Goal: Task Accomplishment & Management: Complete application form

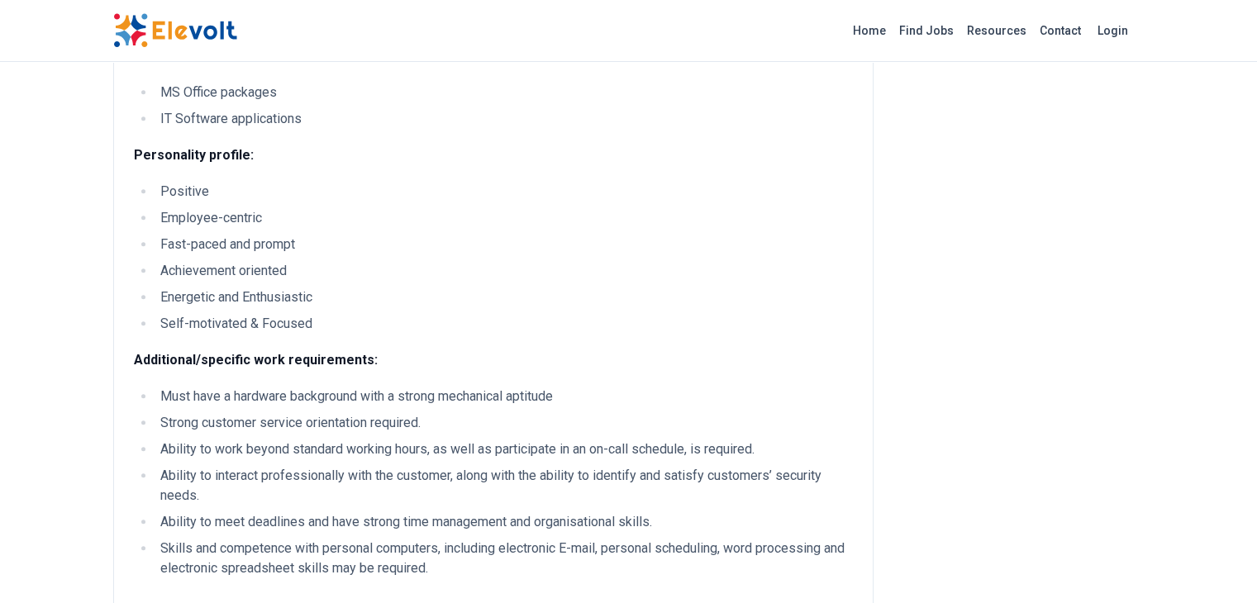
scroll to position [992, 0]
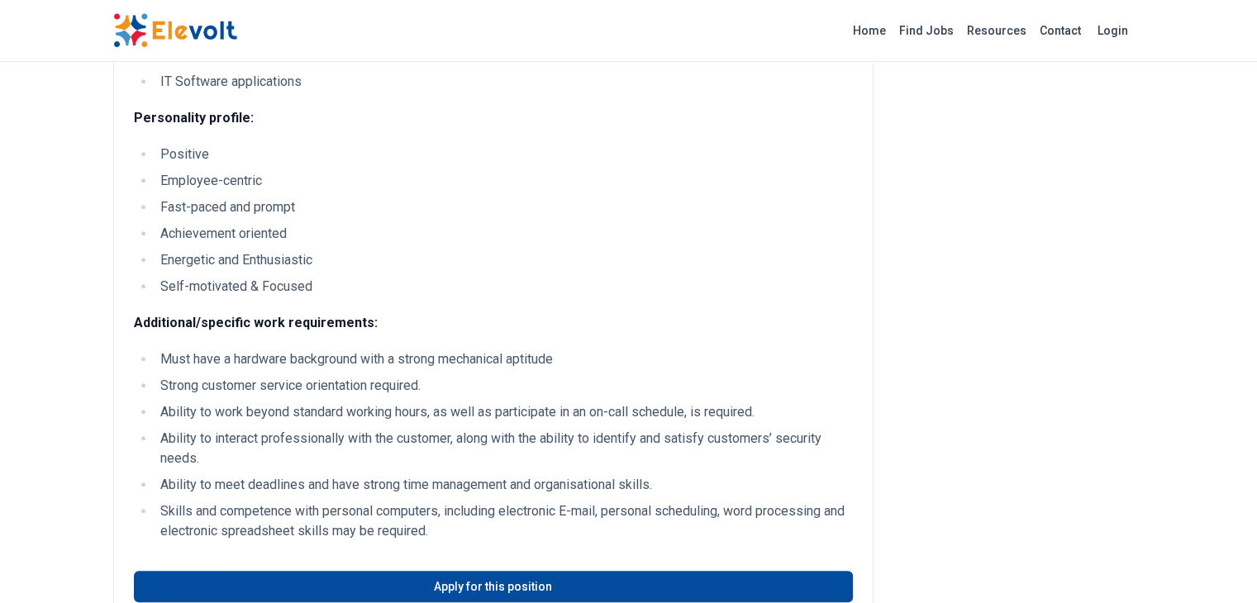
click at [261, 402] on li "Ability to work beyond standard working hours, as well as participate in an on-…" at bounding box center [503, 412] width 697 height 20
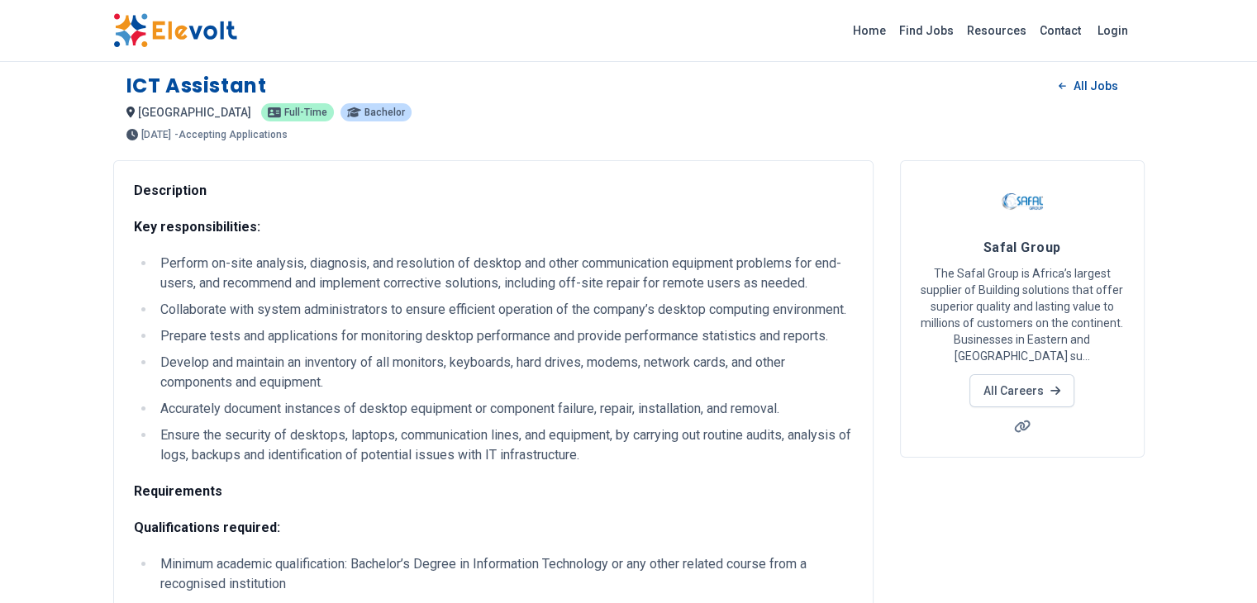
scroll to position [0, 0]
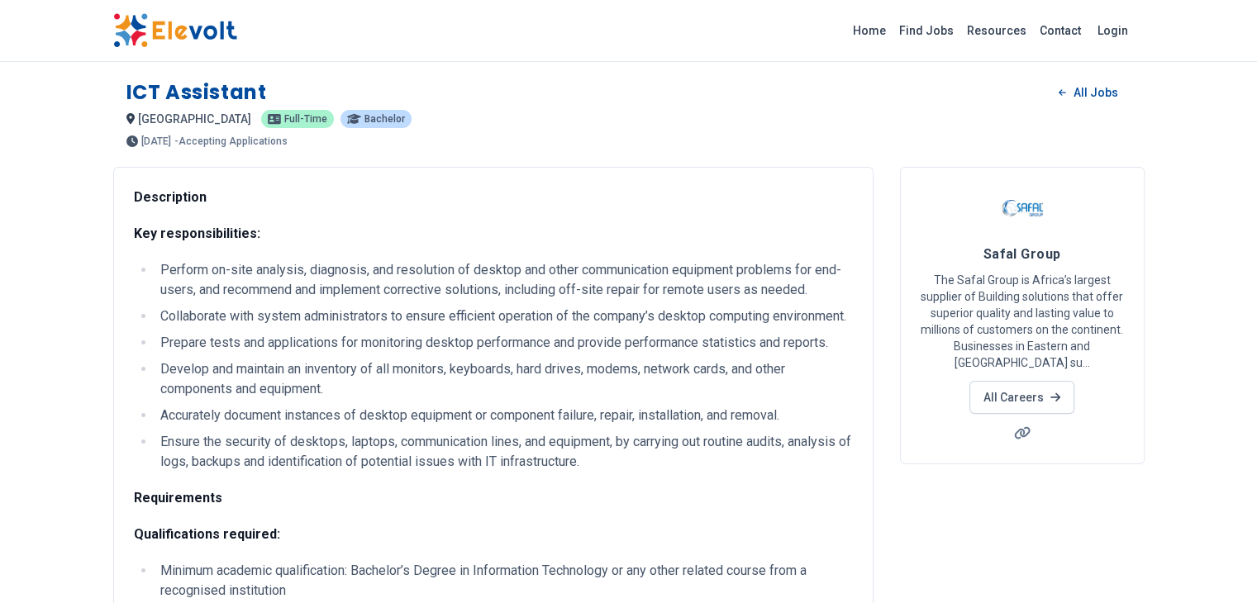
click at [160, 315] on li "Collaborate with system administrators to ensure efficient operation of the com…" at bounding box center [503, 317] width 697 height 20
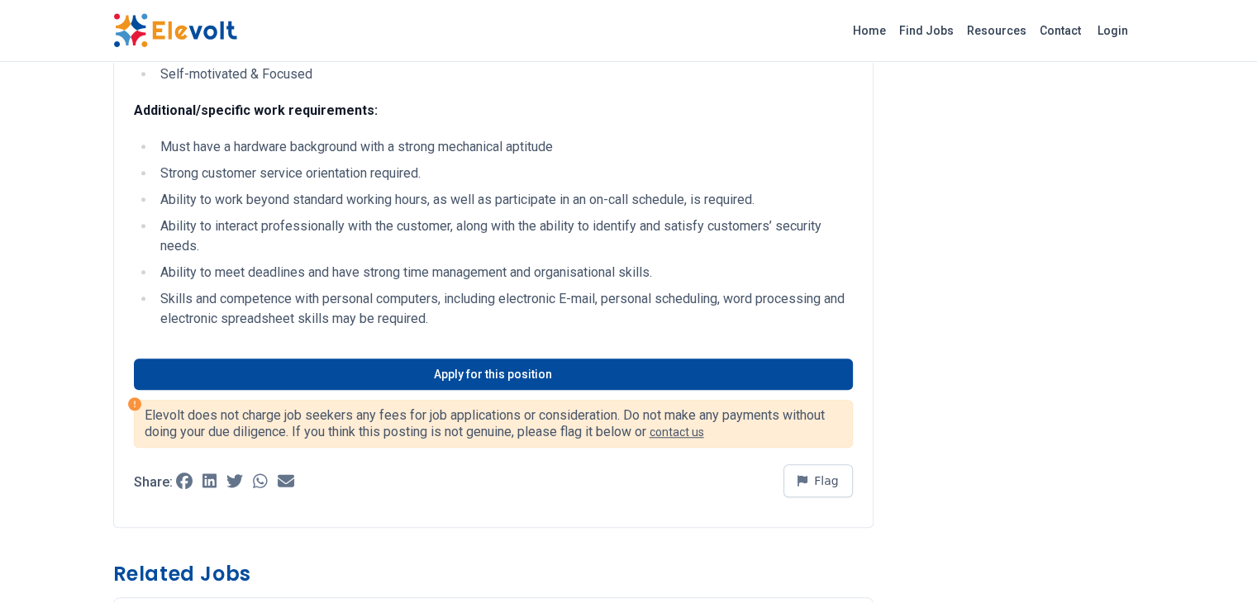
scroll to position [1239, 0]
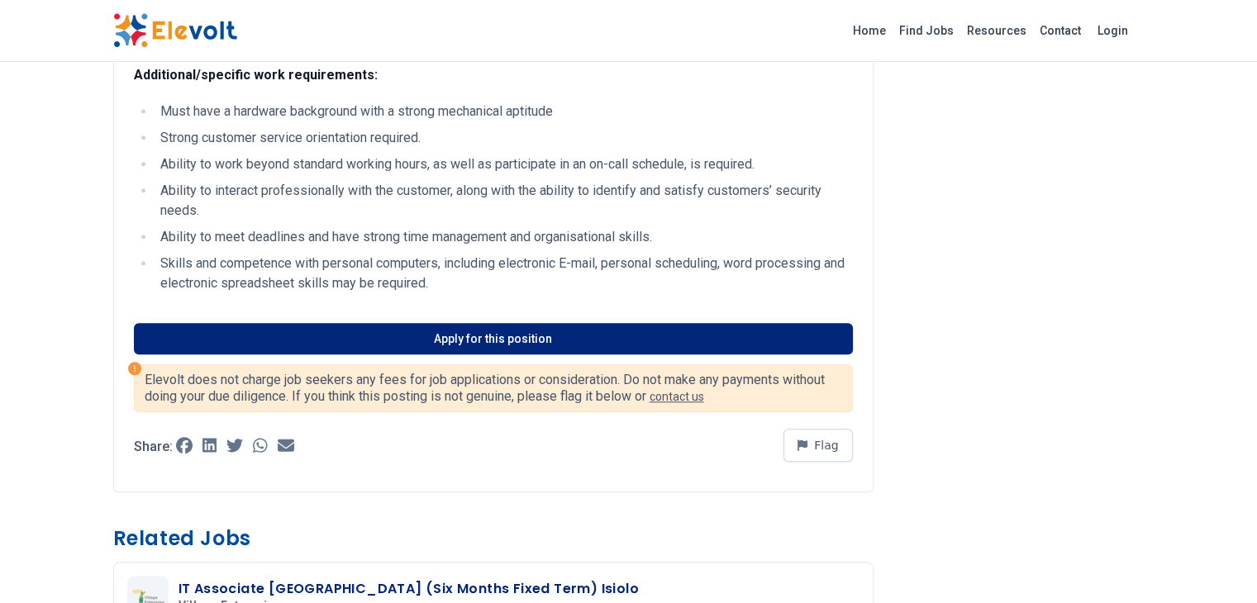
click at [440, 323] on link "Apply for this position" at bounding box center [493, 338] width 719 height 31
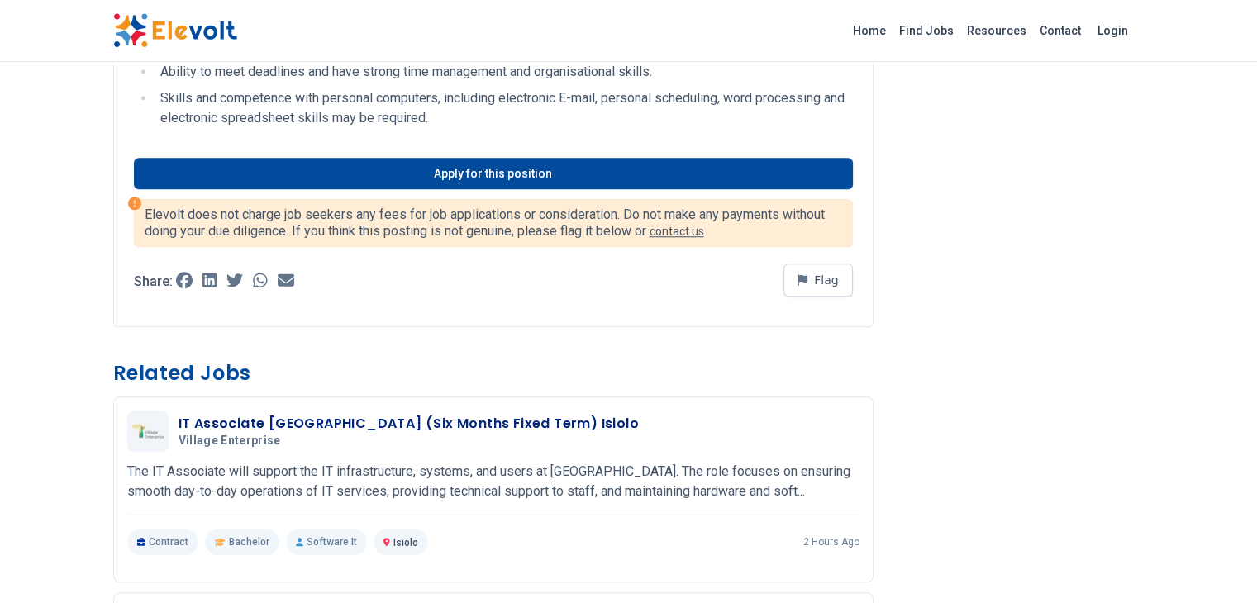
scroll to position [1487, 0]
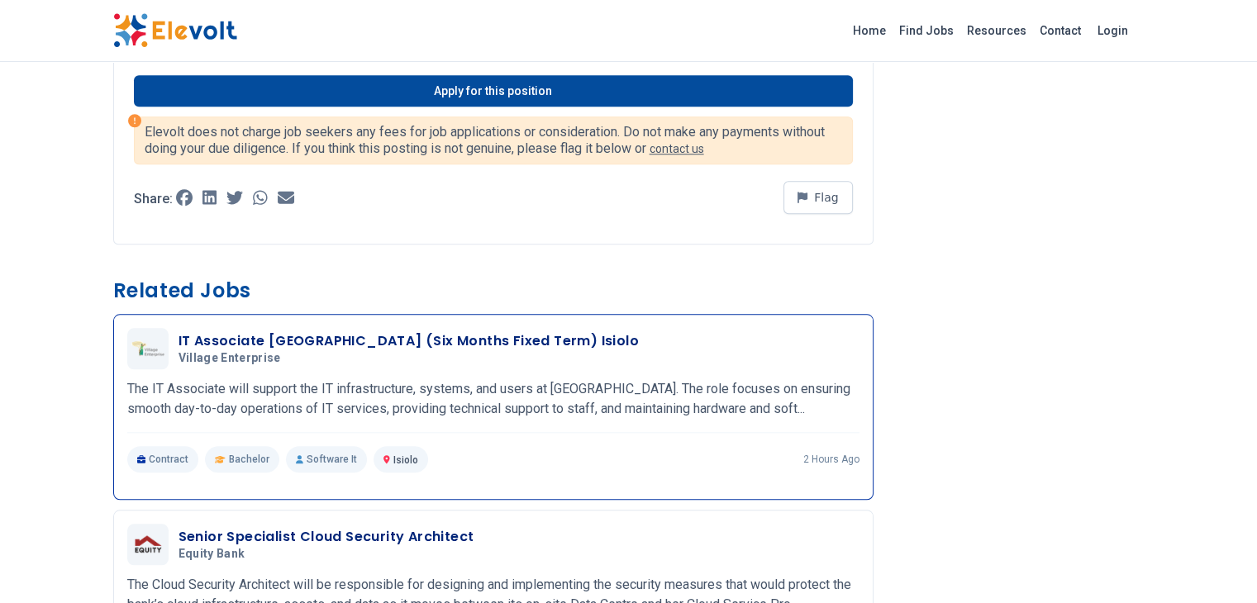
click at [281, 331] on h3 "IT Associate Kenya (Six Months Fixed Term) Isiolo" at bounding box center [408, 341] width 460 height 20
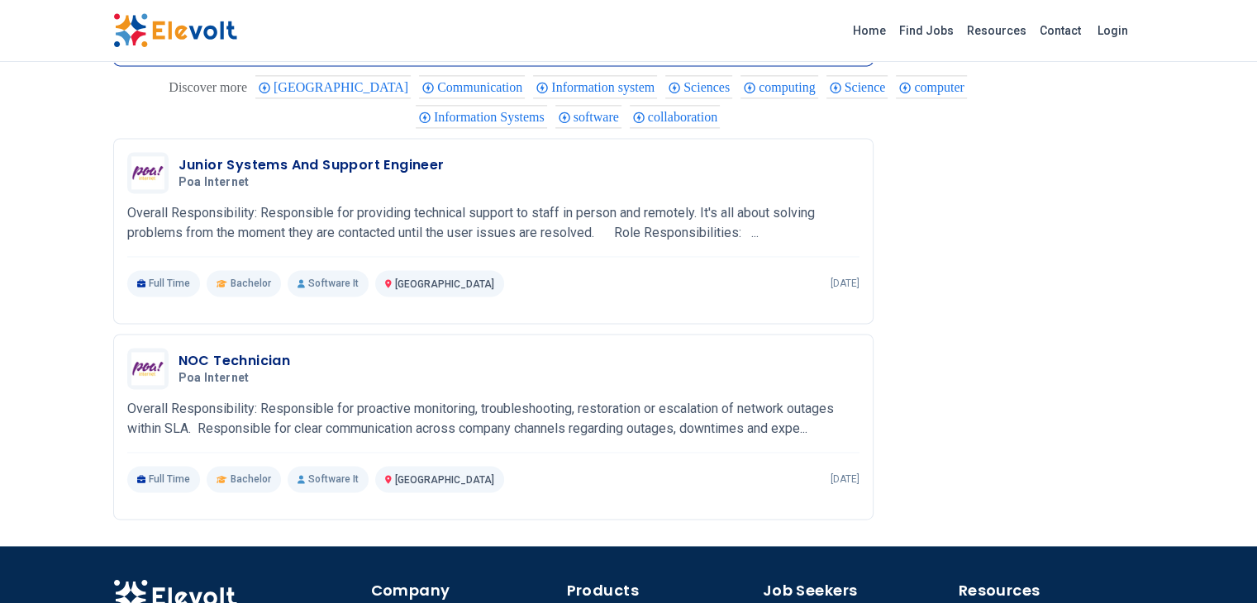
scroll to position [2314, 0]
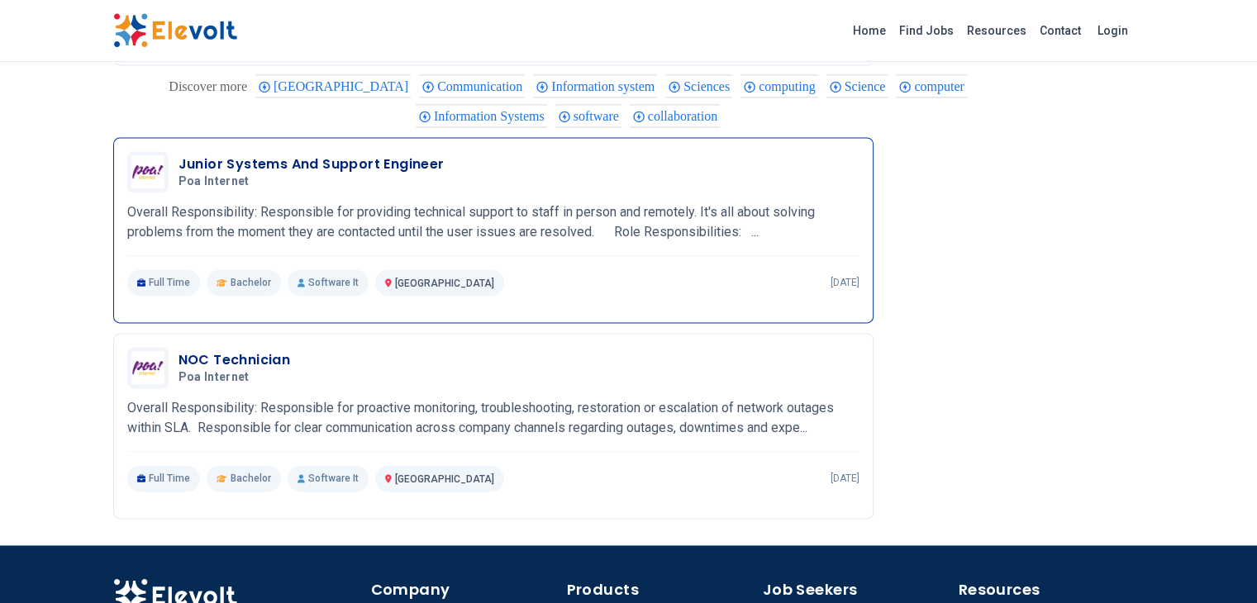
click at [279, 155] on h3 "Junior Systems And Support Engineer" at bounding box center [311, 165] width 266 height 20
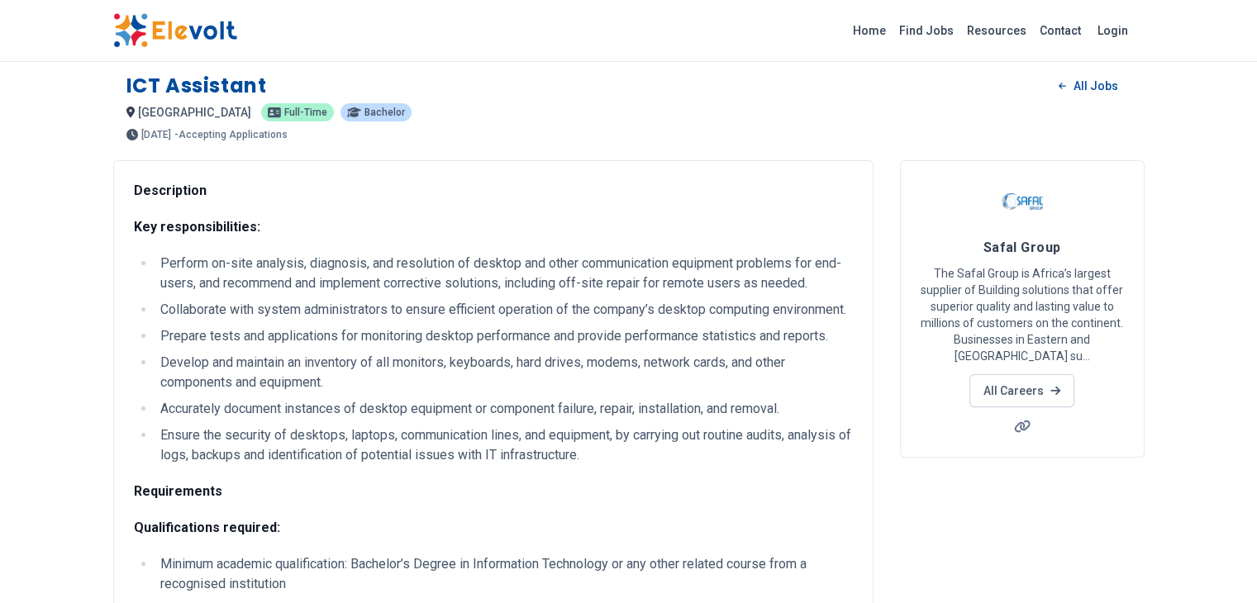
scroll to position [0, 0]
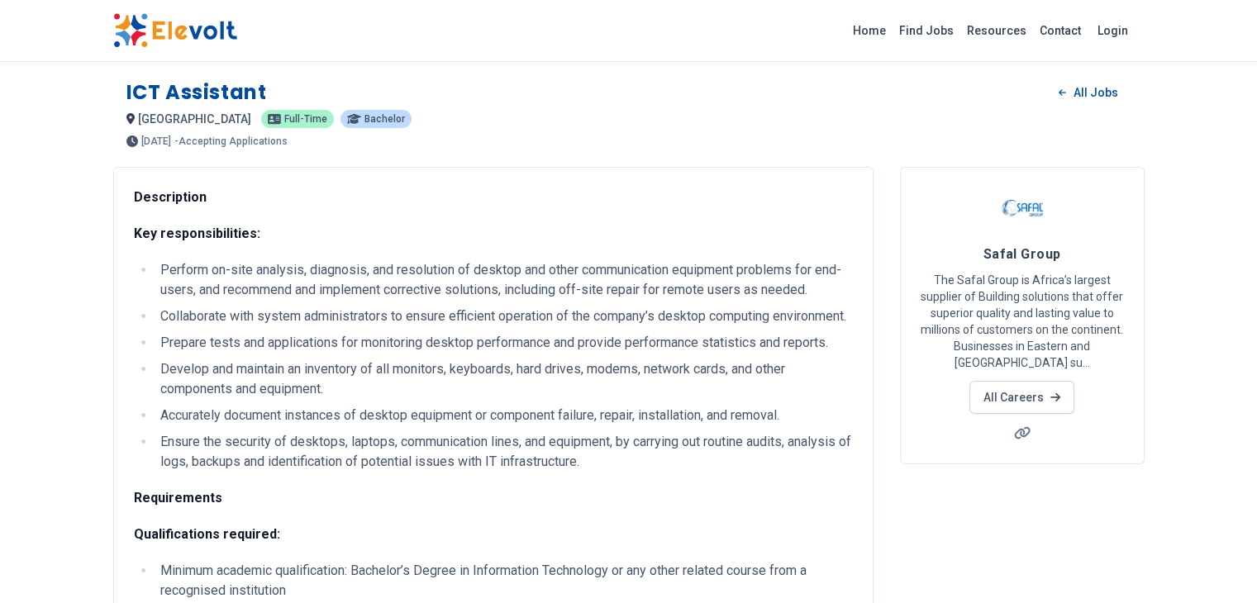
click at [113, 34] on img at bounding box center [175, 30] width 124 height 35
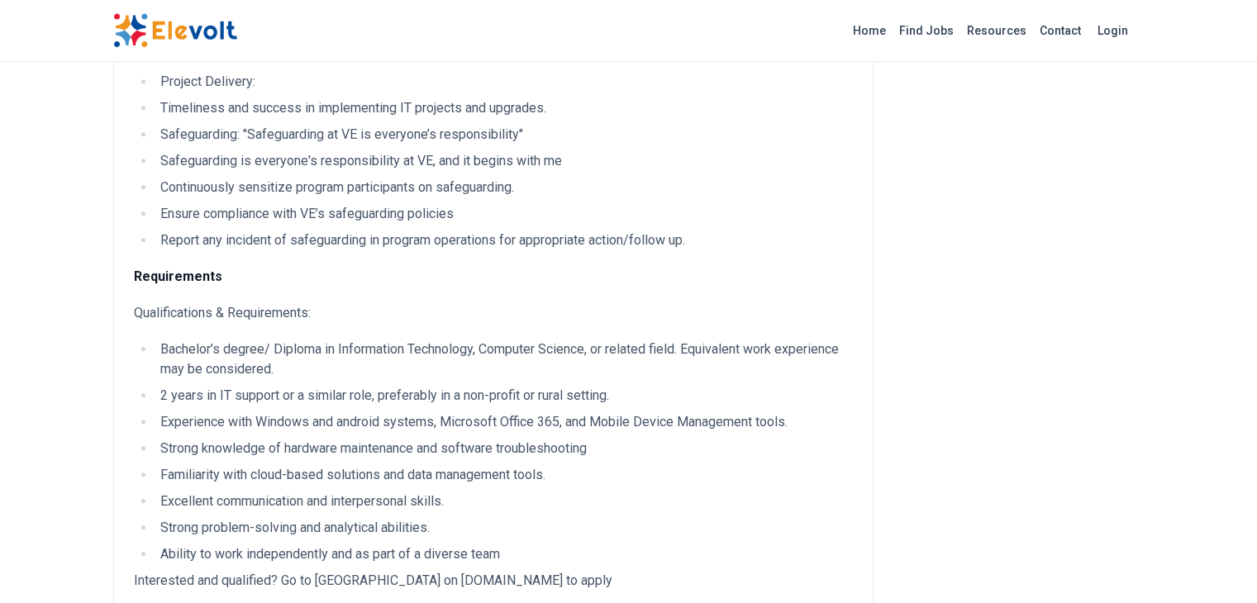
scroll to position [1322, 0]
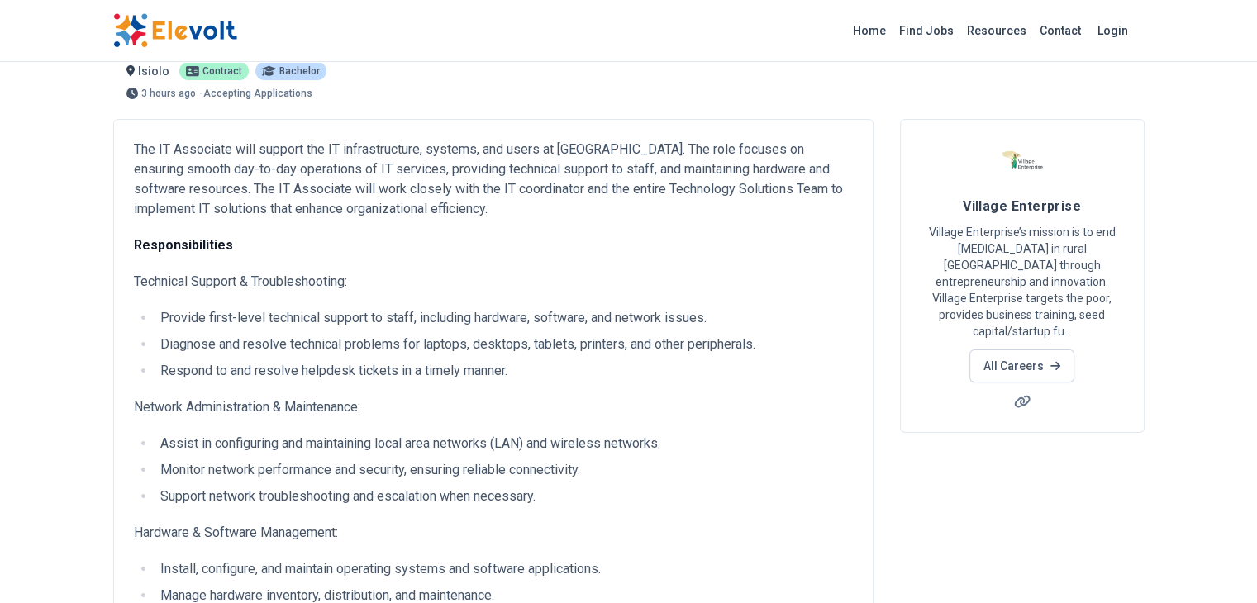
scroll to position [83, 0]
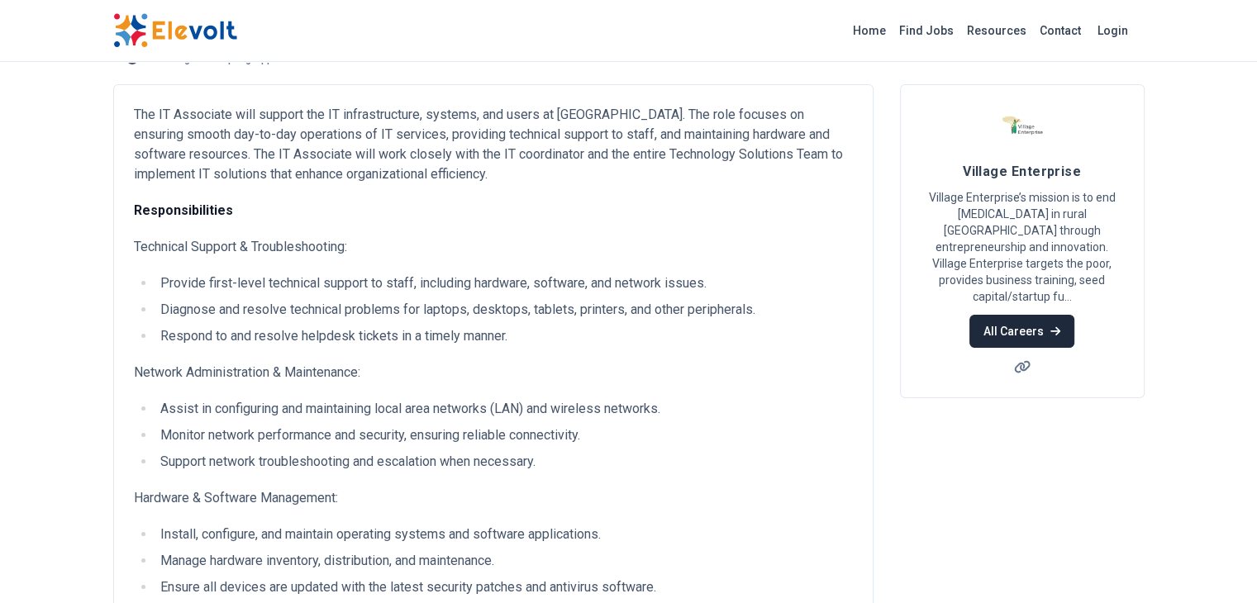
click at [1074, 315] on link "All Careers" at bounding box center [1021, 331] width 105 height 33
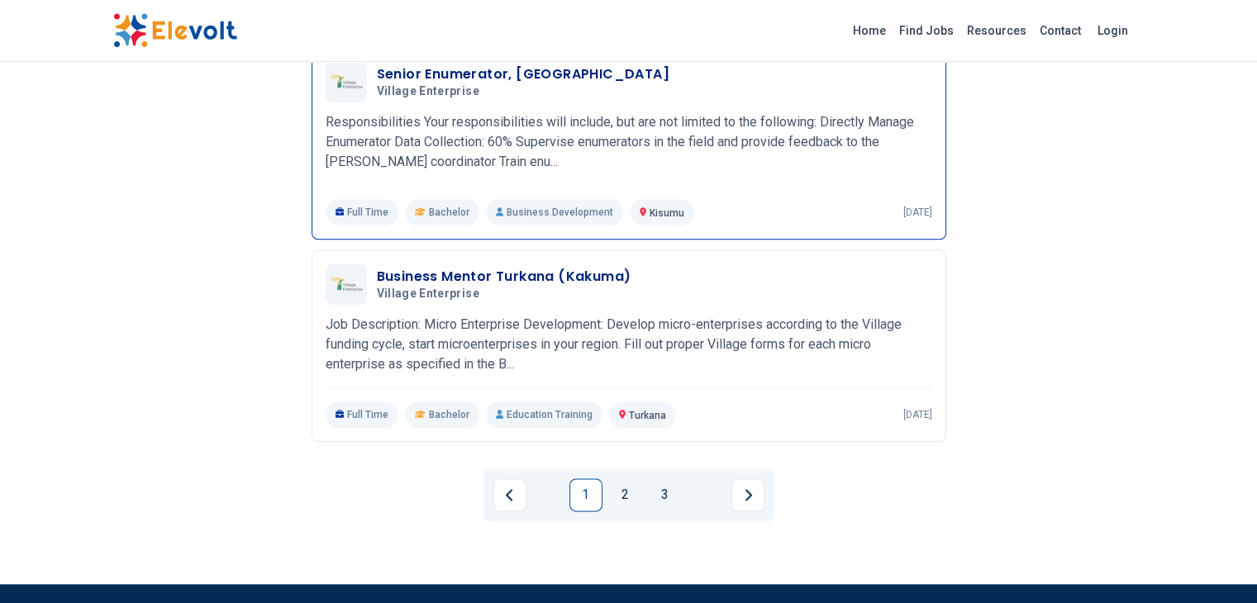
scroll to position [1900, 0]
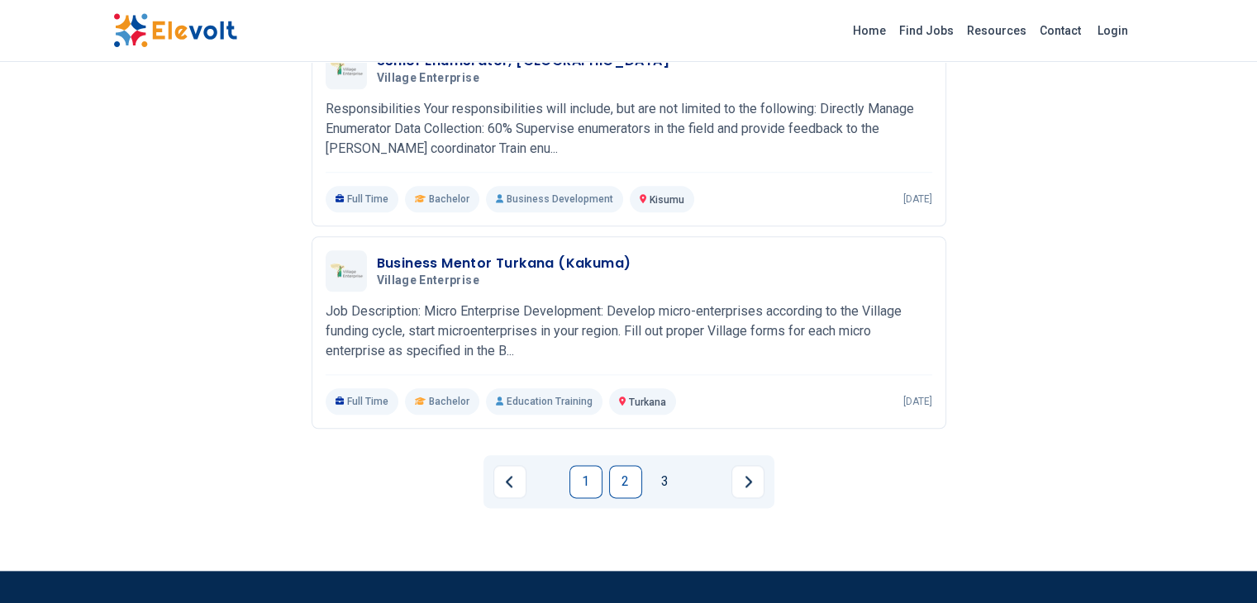
click at [621, 465] on link "2" at bounding box center [625, 481] width 33 height 33
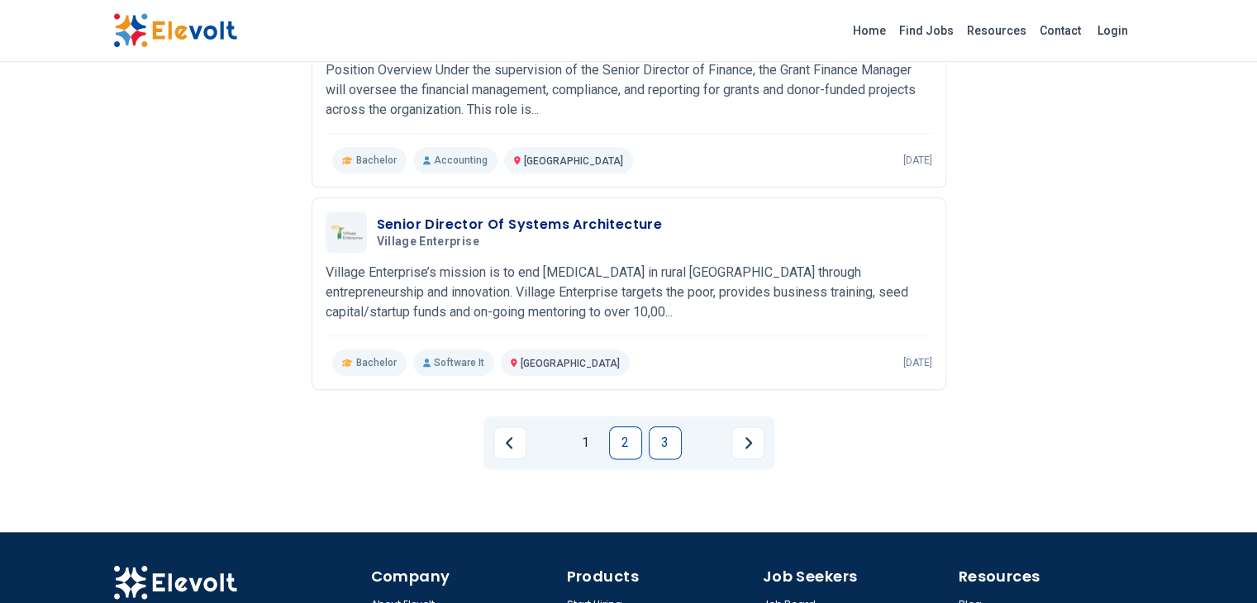
click at [664, 426] on link "3" at bounding box center [665, 442] width 33 height 33
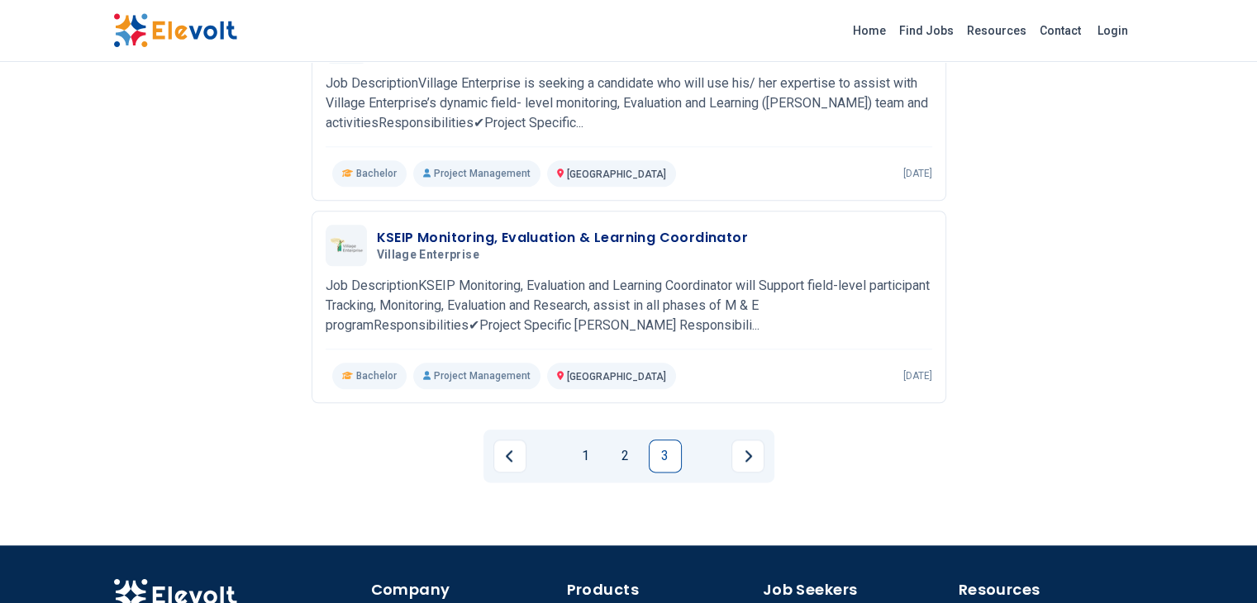
click at [578, 440] on link "1" at bounding box center [585, 456] width 33 height 33
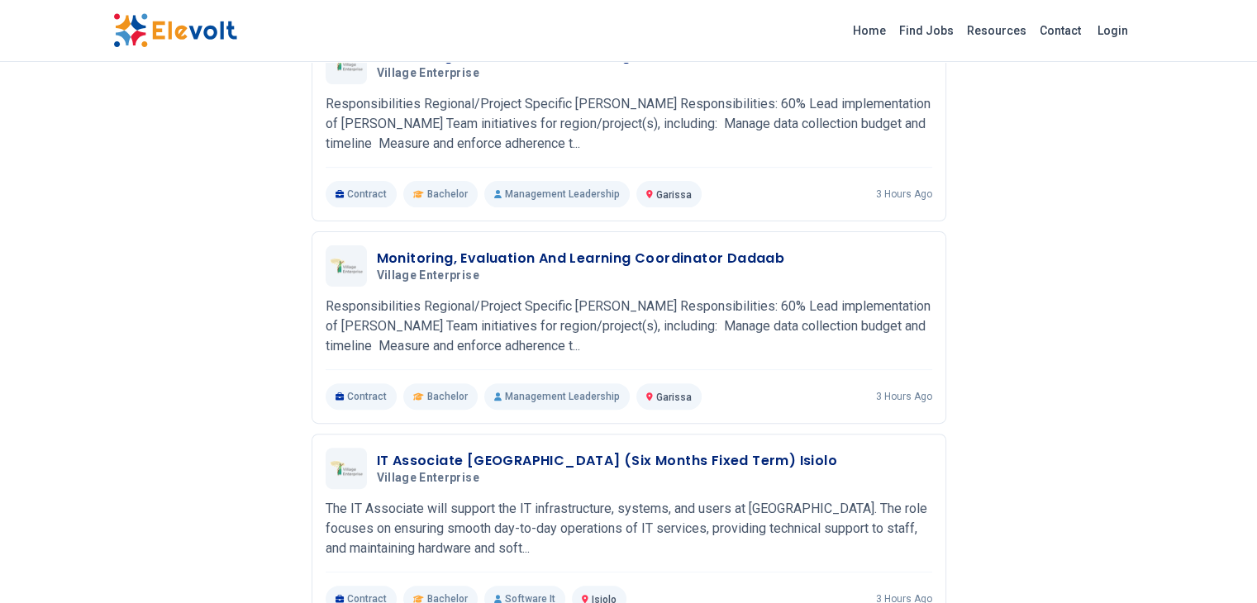
scroll to position [479, 0]
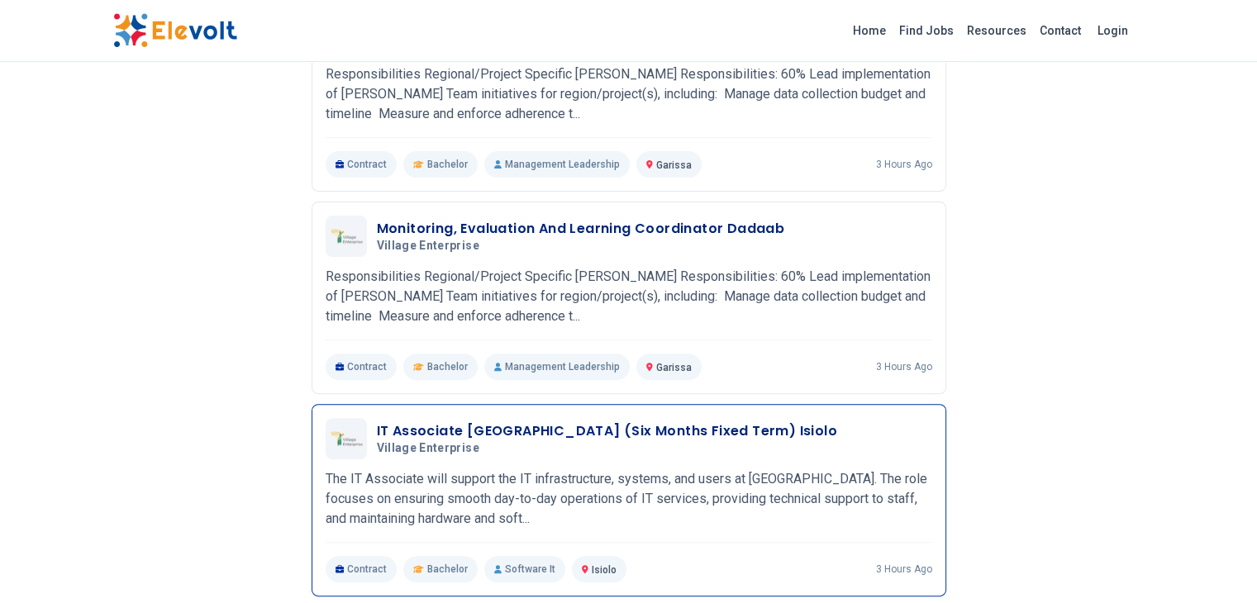
click at [574, 421] on h3 "IT Associate [GEOGRAPHIC_DATA] (Six Months Fixed Term) Isiolo" at bounding box center [607, 431] width 460 height 20
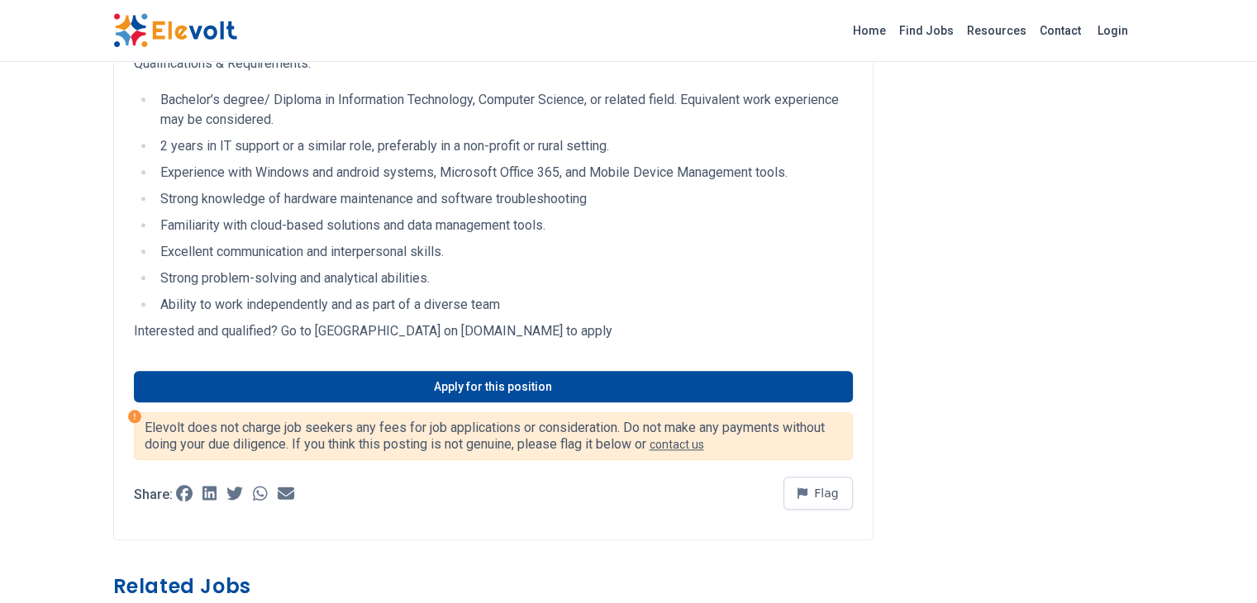
scroll to position [1653, 0]
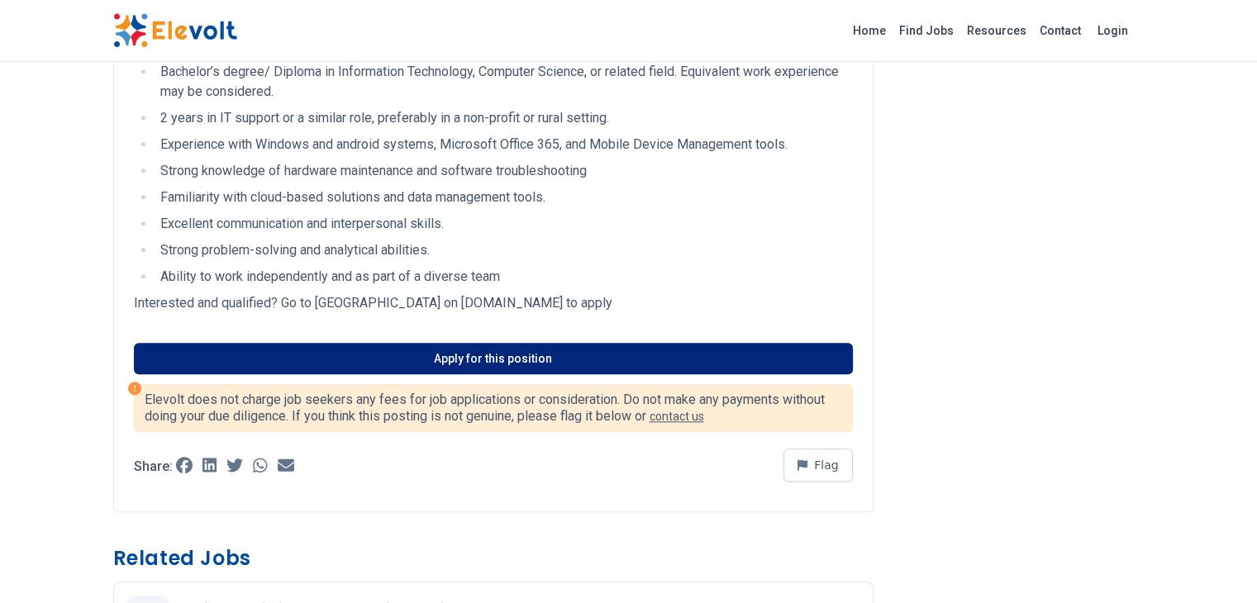
click at [539, 343] on link "Apply for this position" at bounding box center [493, 358] width 719 height 31
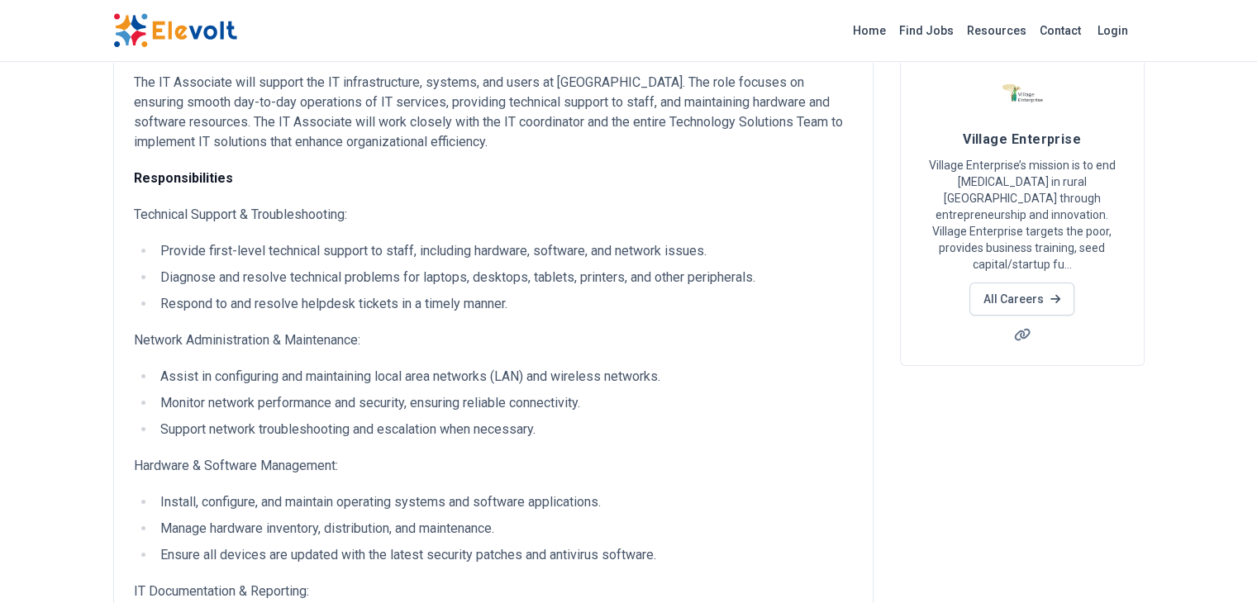
scroll to position [0, 0]
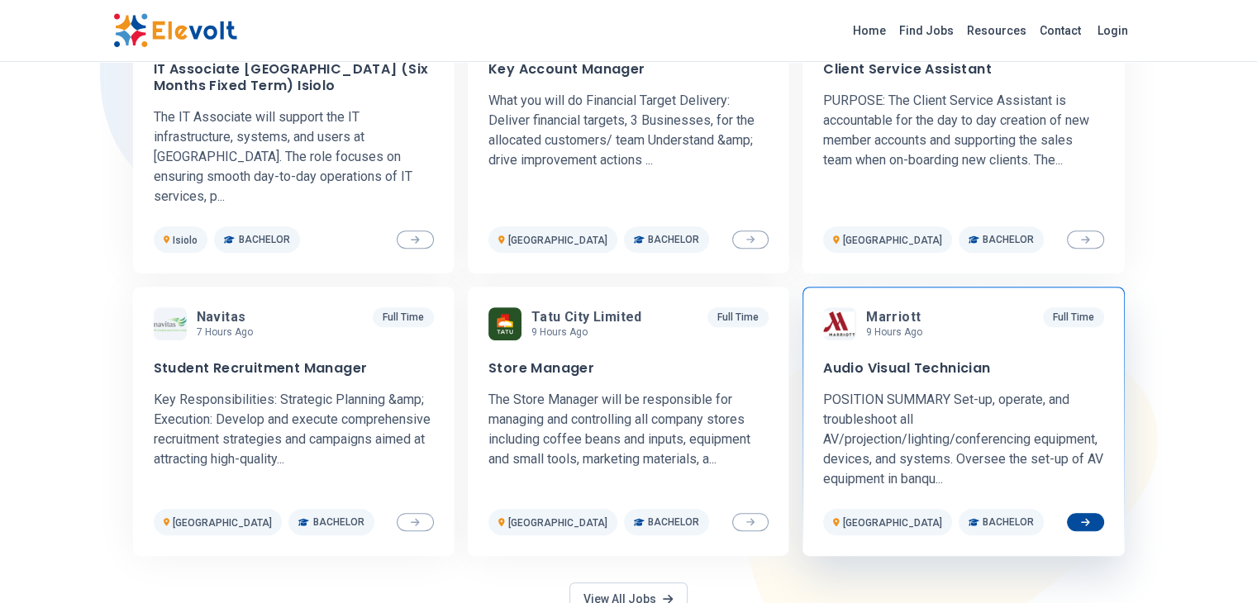
scroll to position [744, 0]
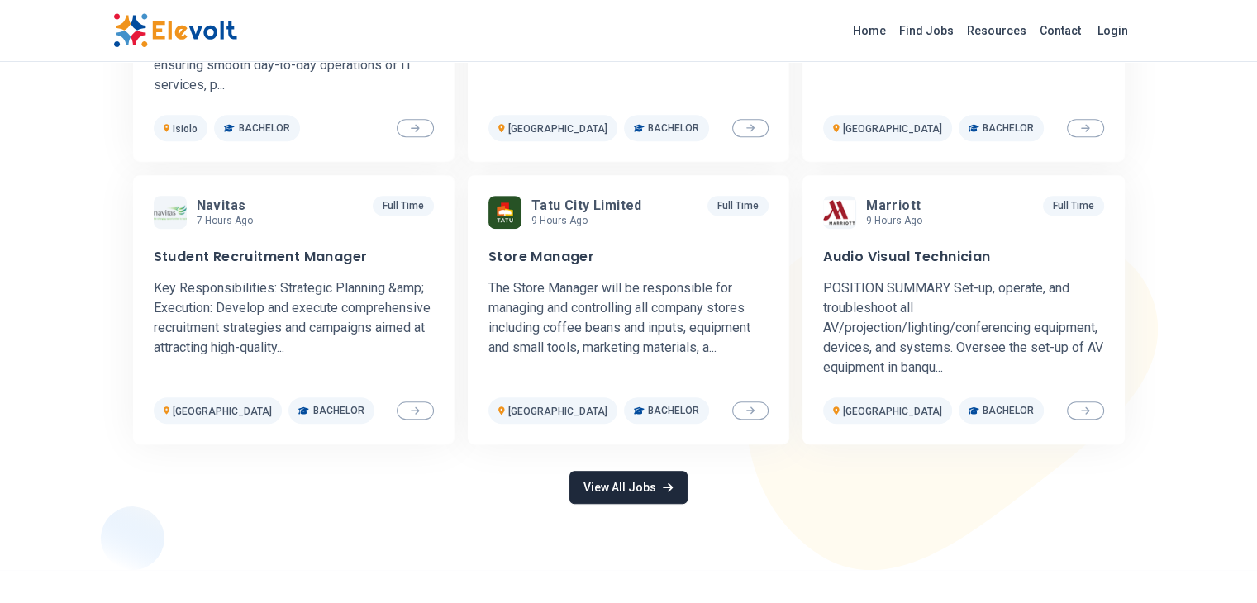
click at [641, 497] on link "View All Jobs" at bounding box center [627, 487] width 117 height 33
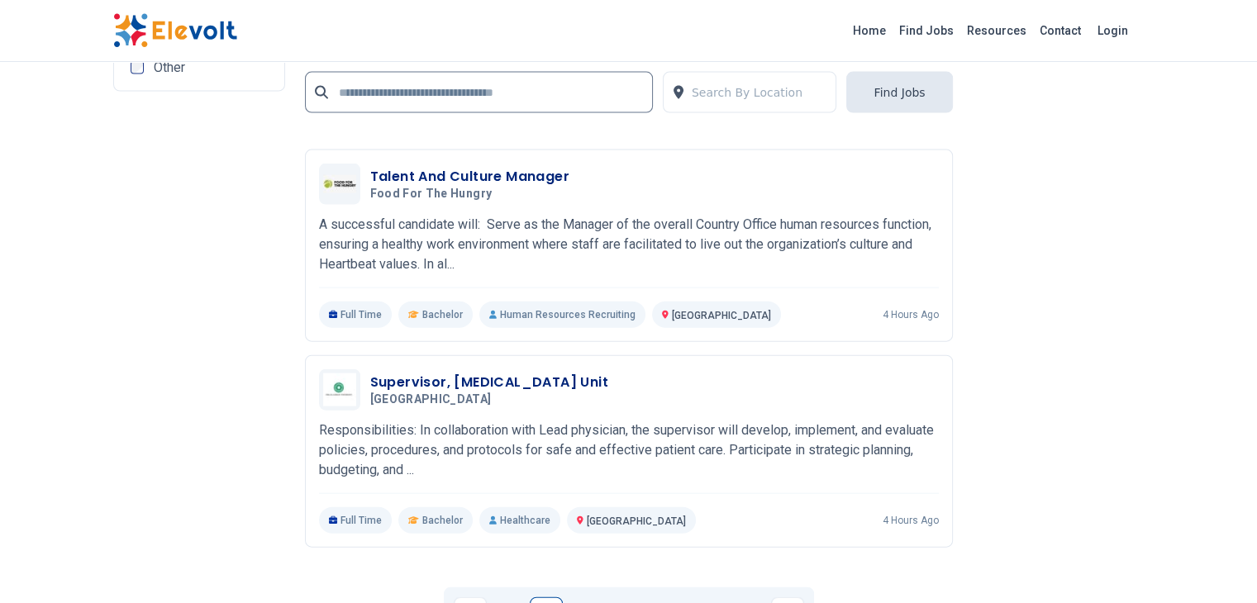
scroll to position [3884, 0]
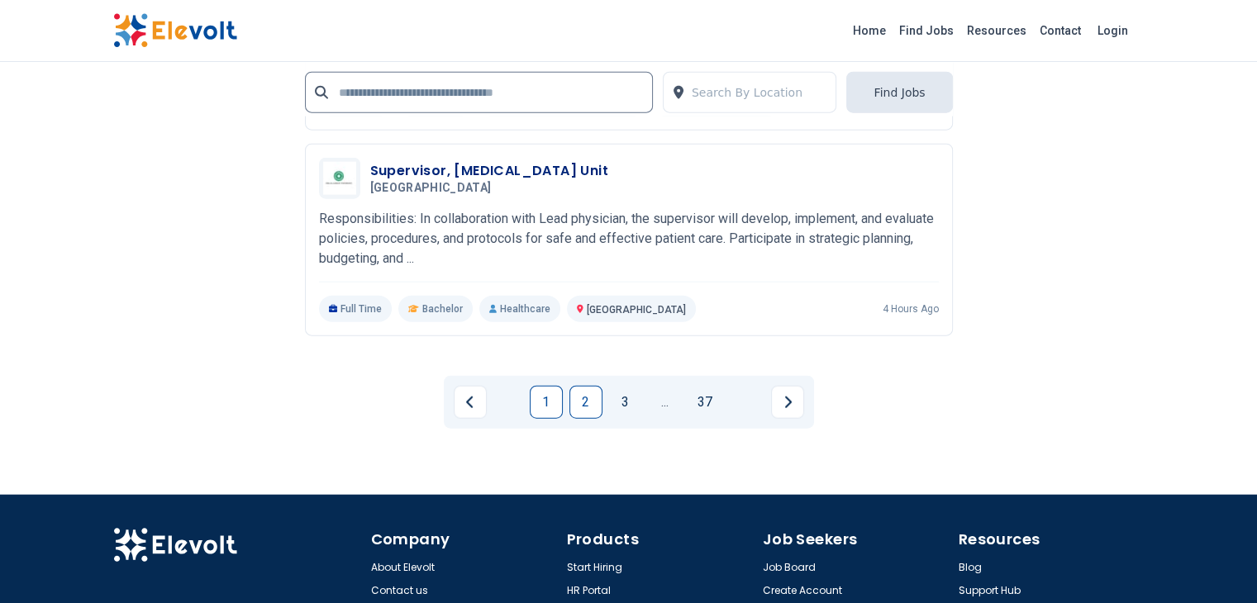
click at [590, 386] on link "2" at bounding box center [585, 402] width 33 height 33
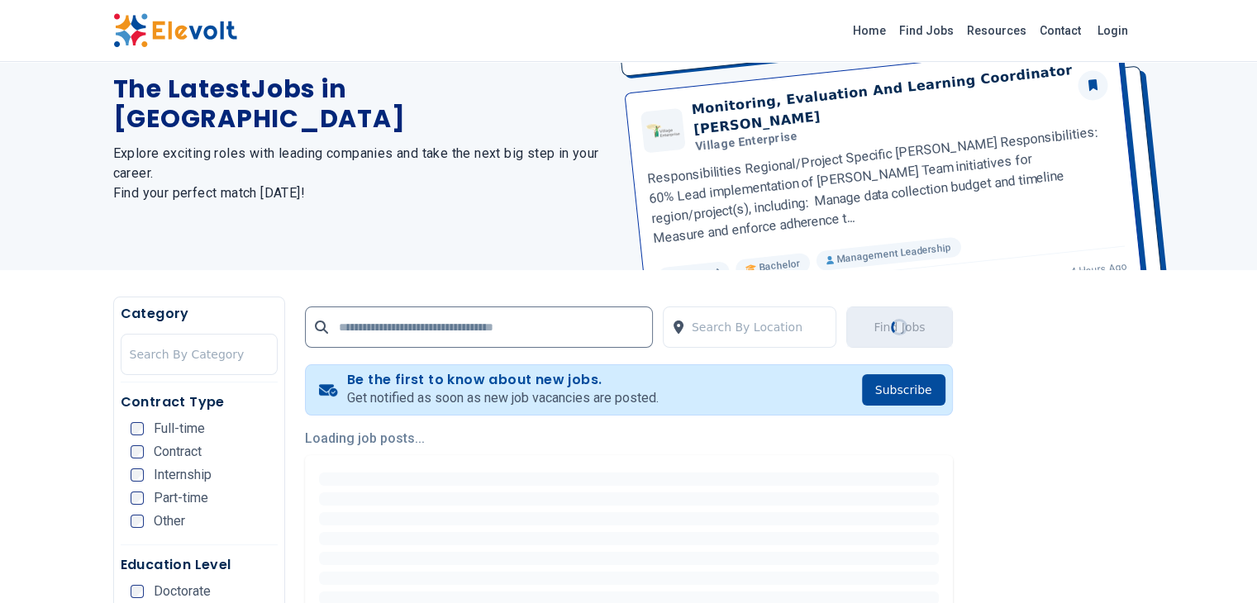
scroll to position [248, 0]
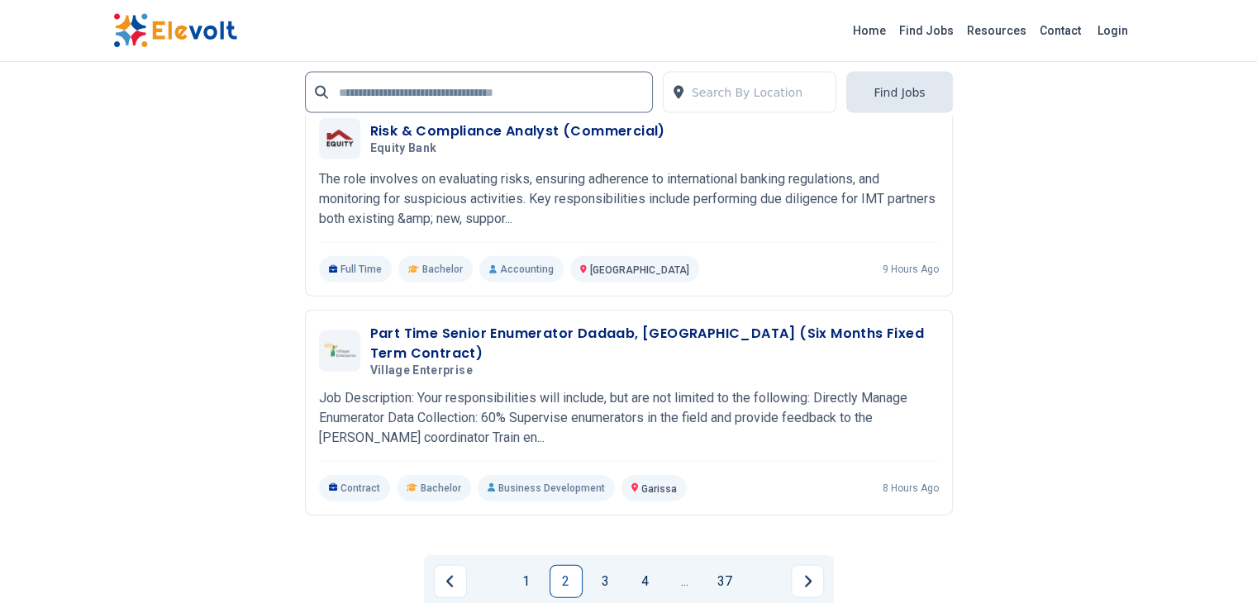
scroll to position [3718, 0]
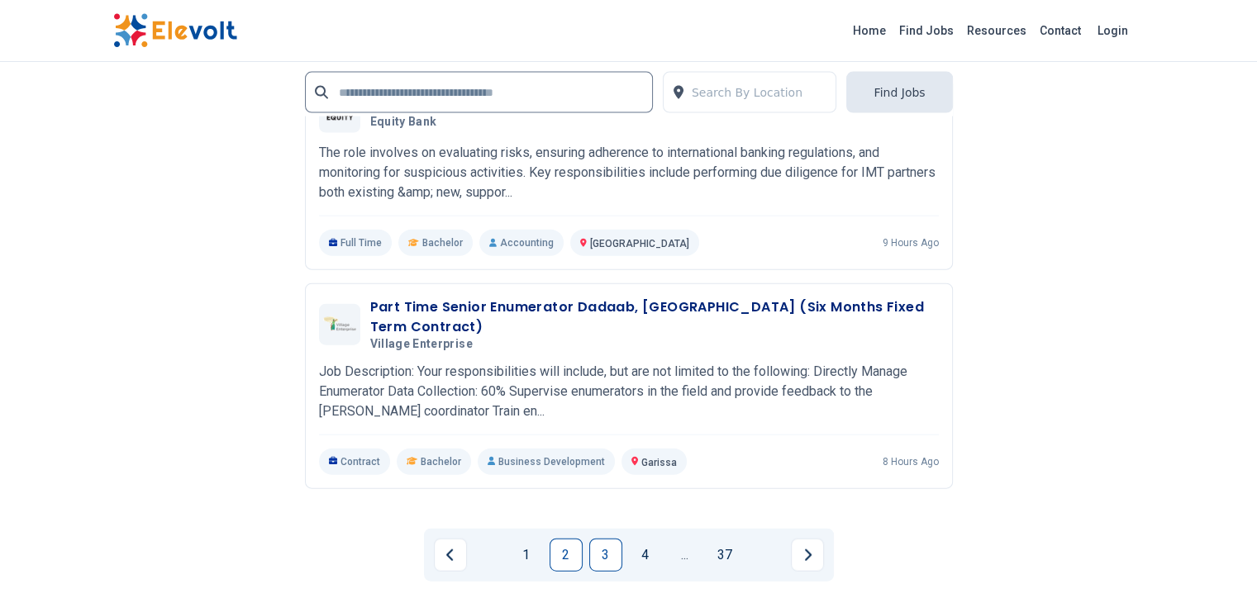
click at [606, 539] on link "3" at bounding box center [605, 555] width 33 height 33
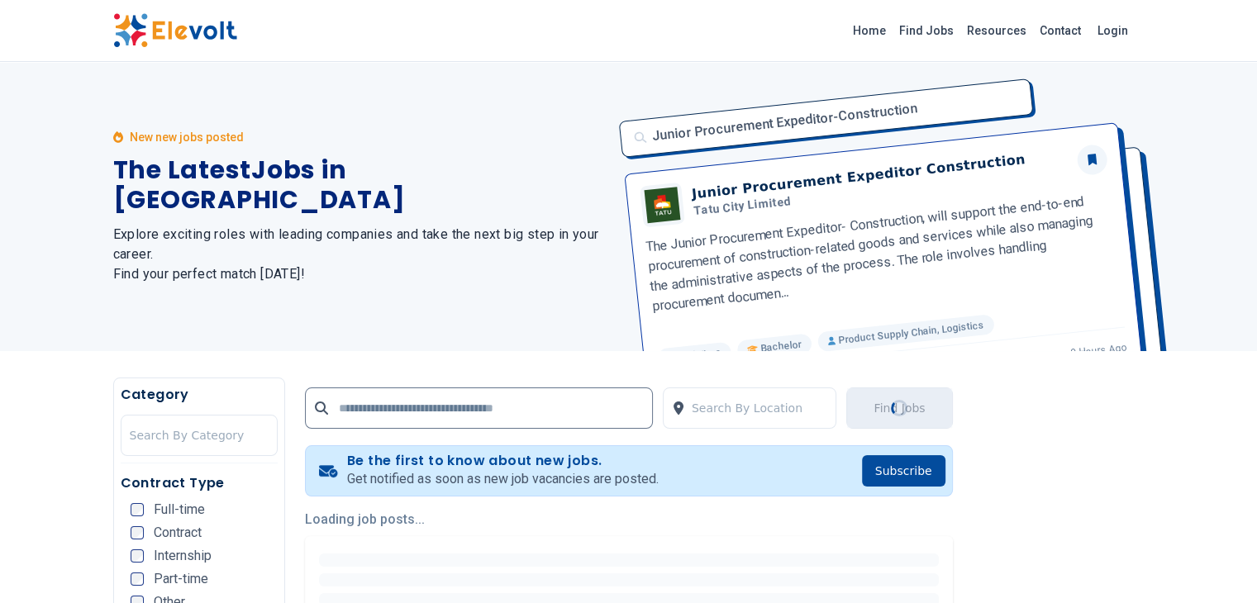
scroll to position [0, 0]
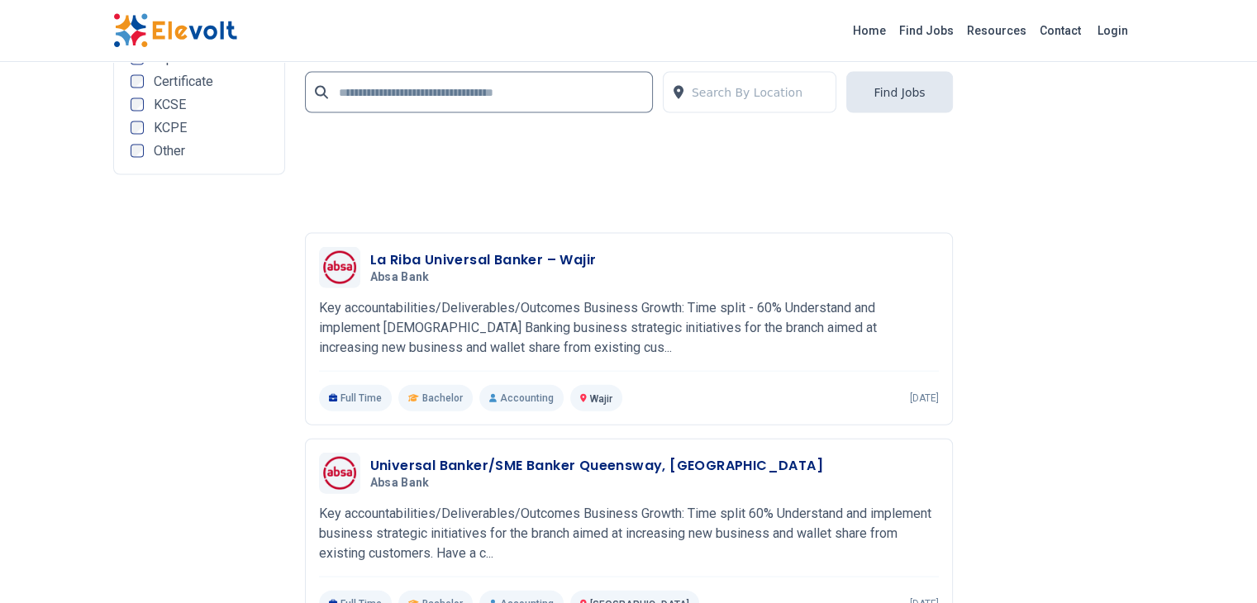
scroll to position [3636, 0]
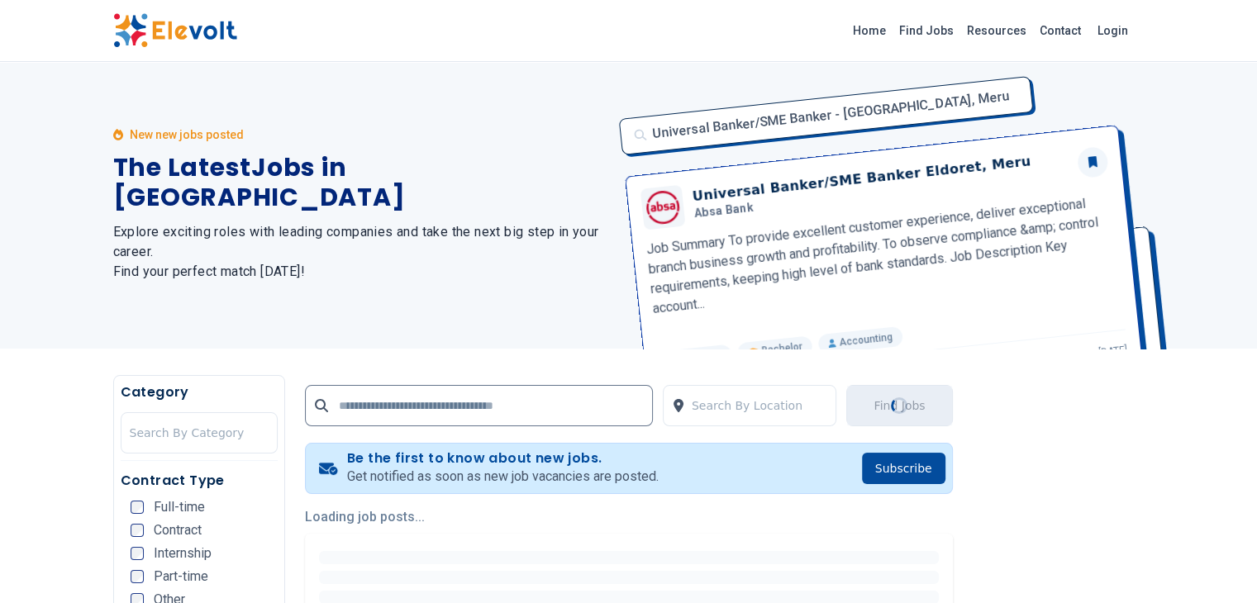
scroll to position [0, 0]
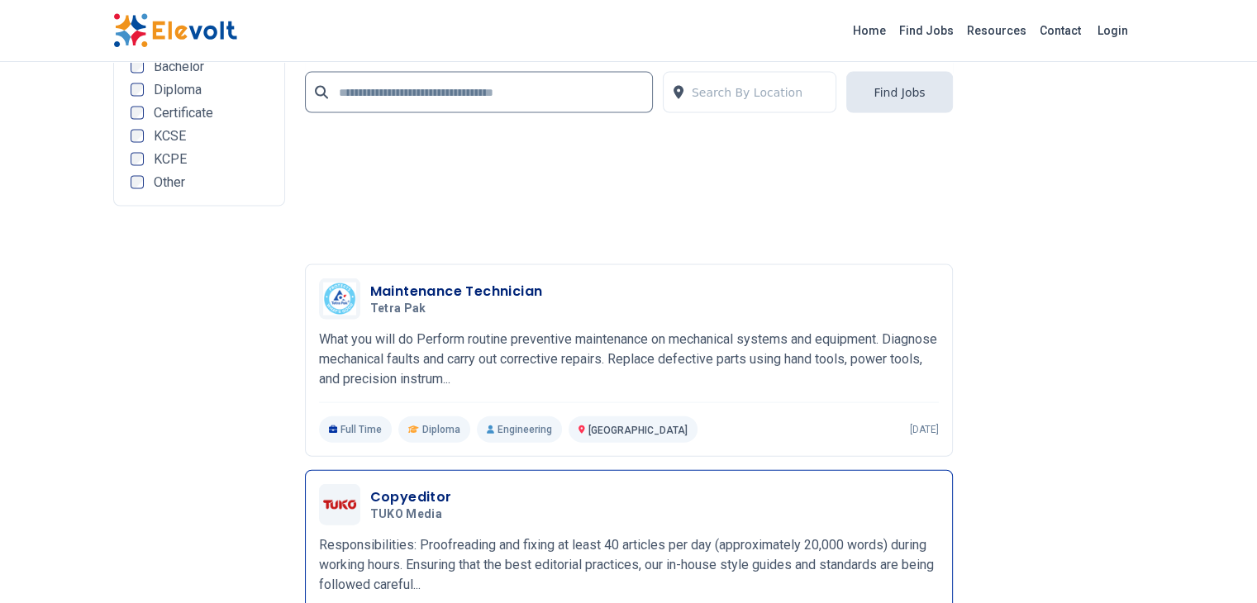
scroll to position [3718, 0]
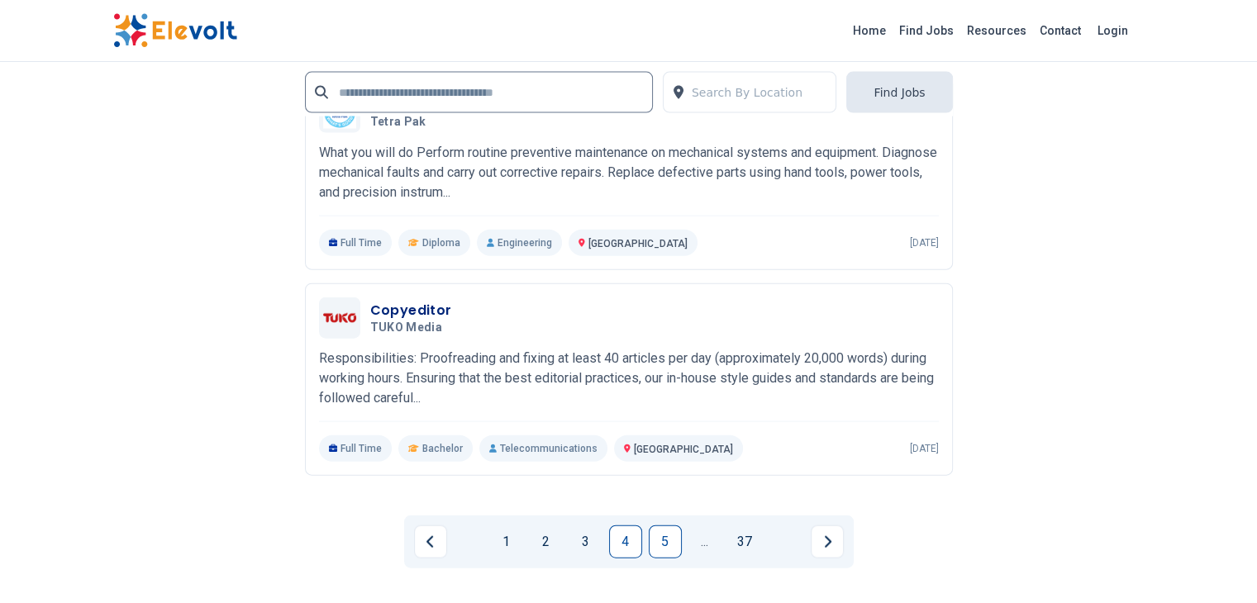
click at [664, 526] on link "5" at bounding box center [665, 542] width 33 height 33
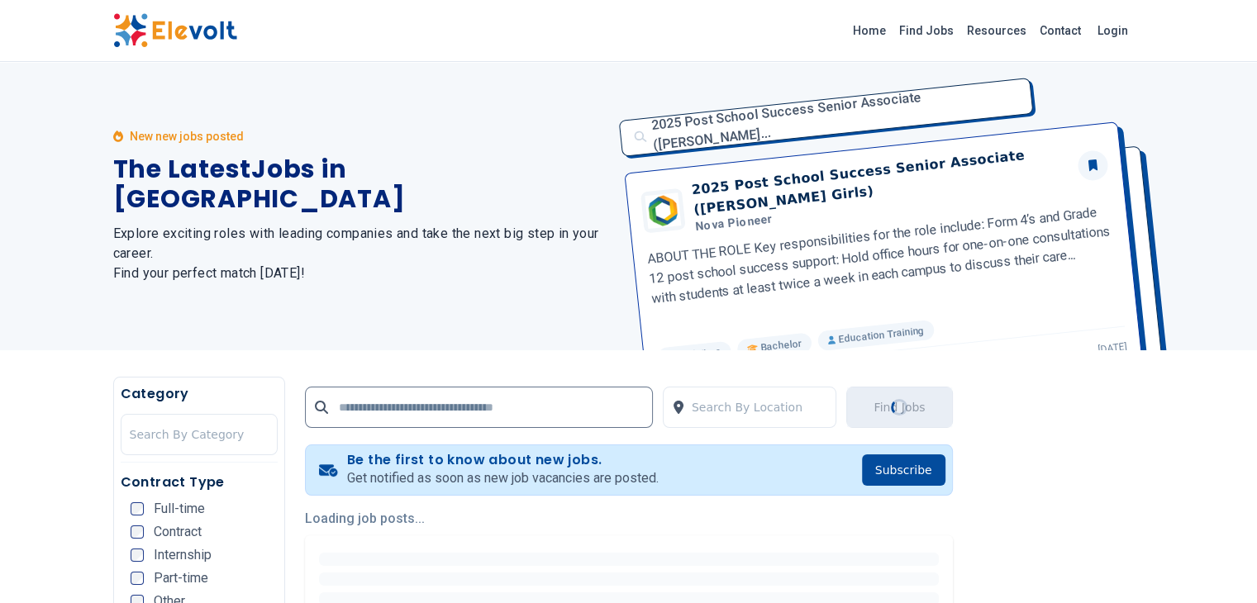
scroll to position [0, 0]
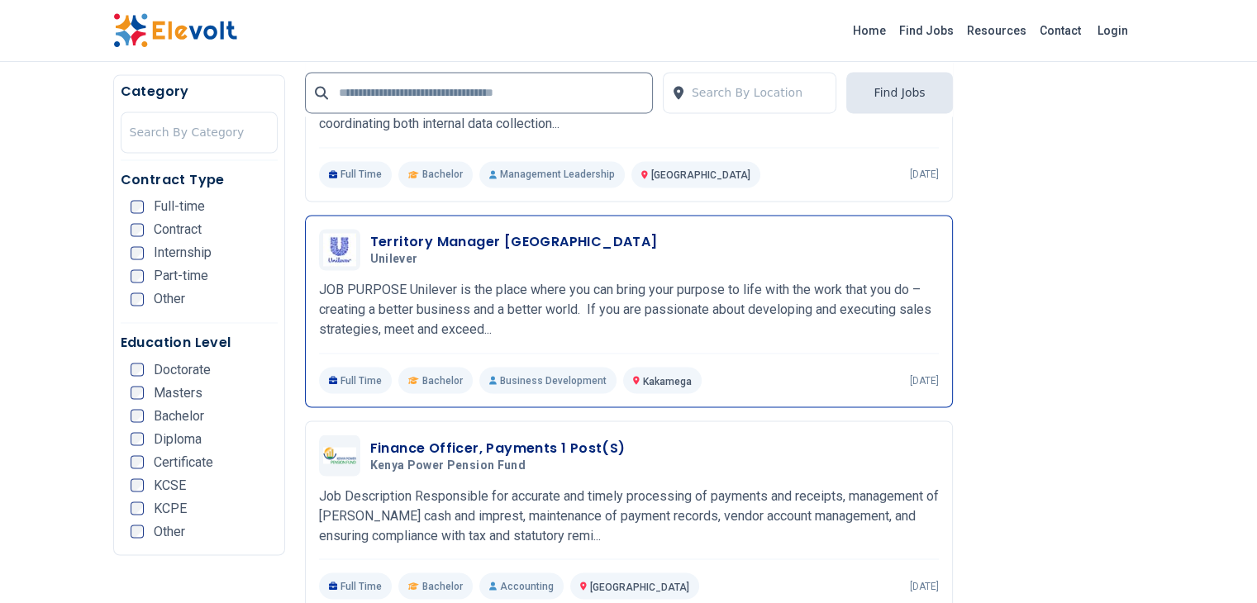
scroll to position [2892, 0]
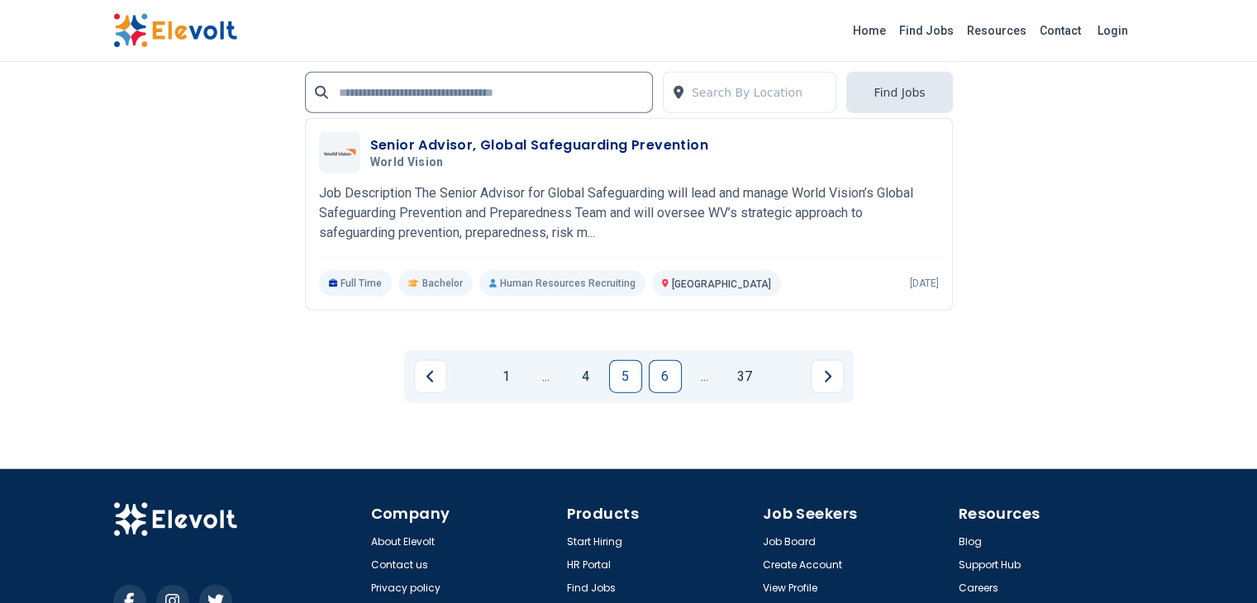
click at [667, 360] on link "6" at bounding box center [665, 376] width 33 height 33
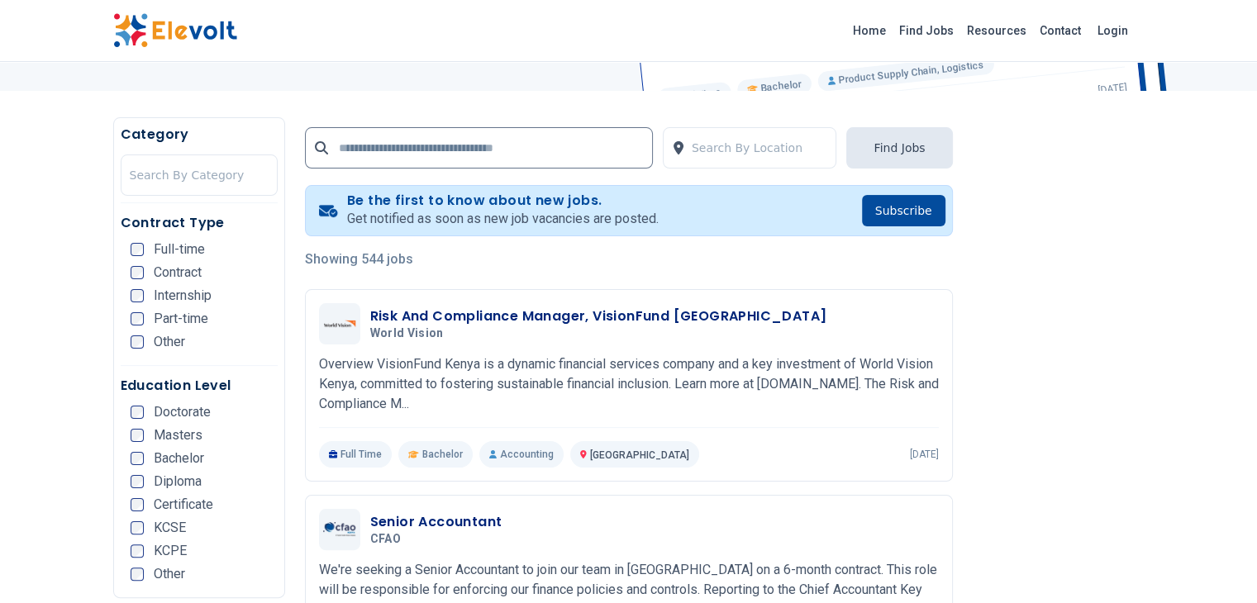
scroll to position [556, 0]
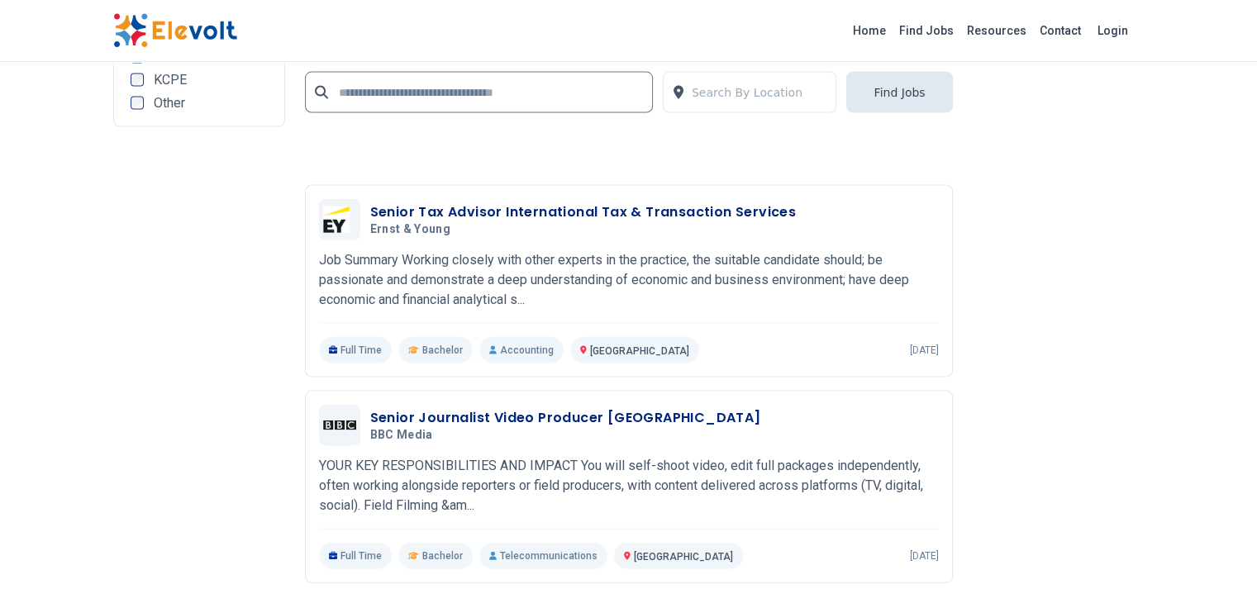
scroll to position [3553, 0]
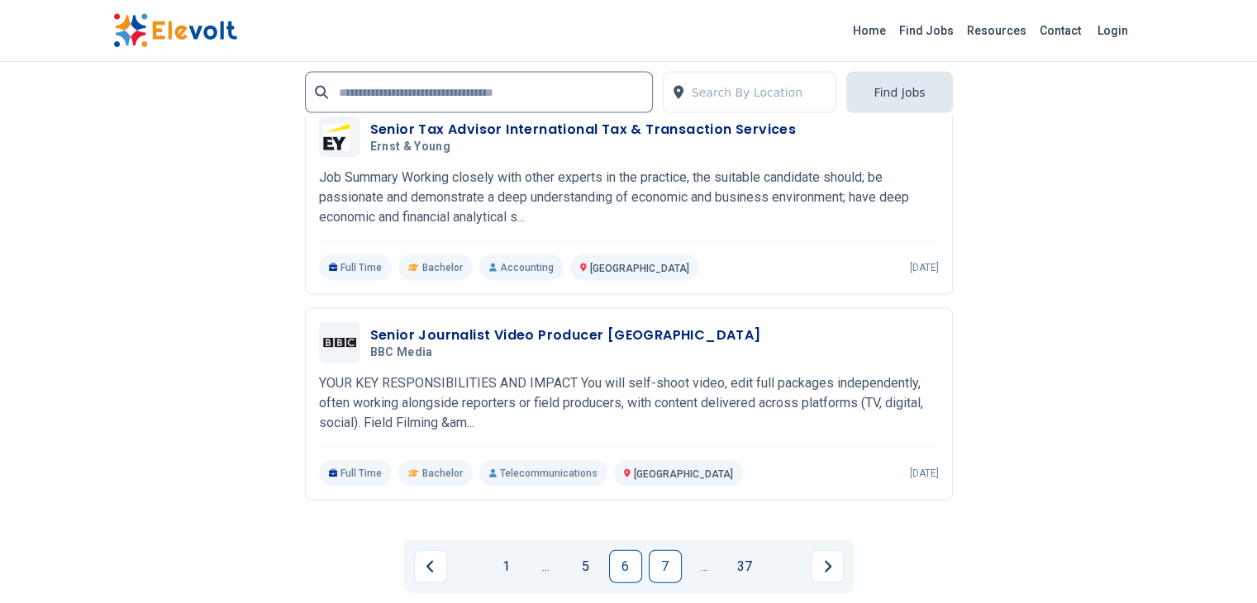
click at [668, 550] on link "7" at bounding box center [665, 566] width 33 height 33
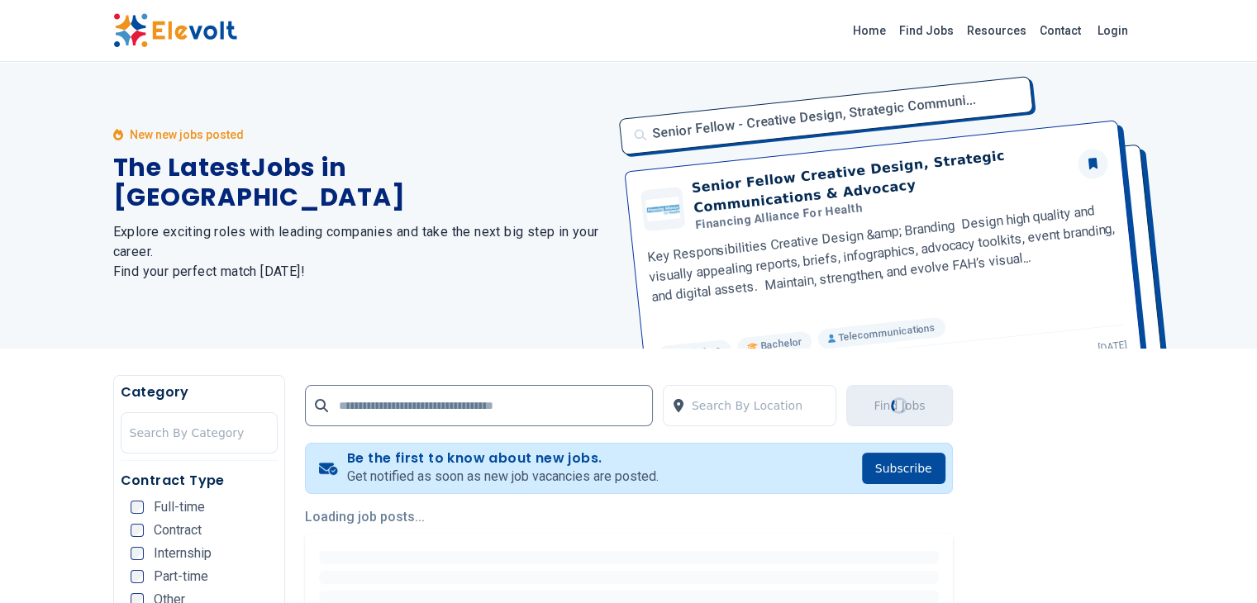
scroll to position [0, 0]
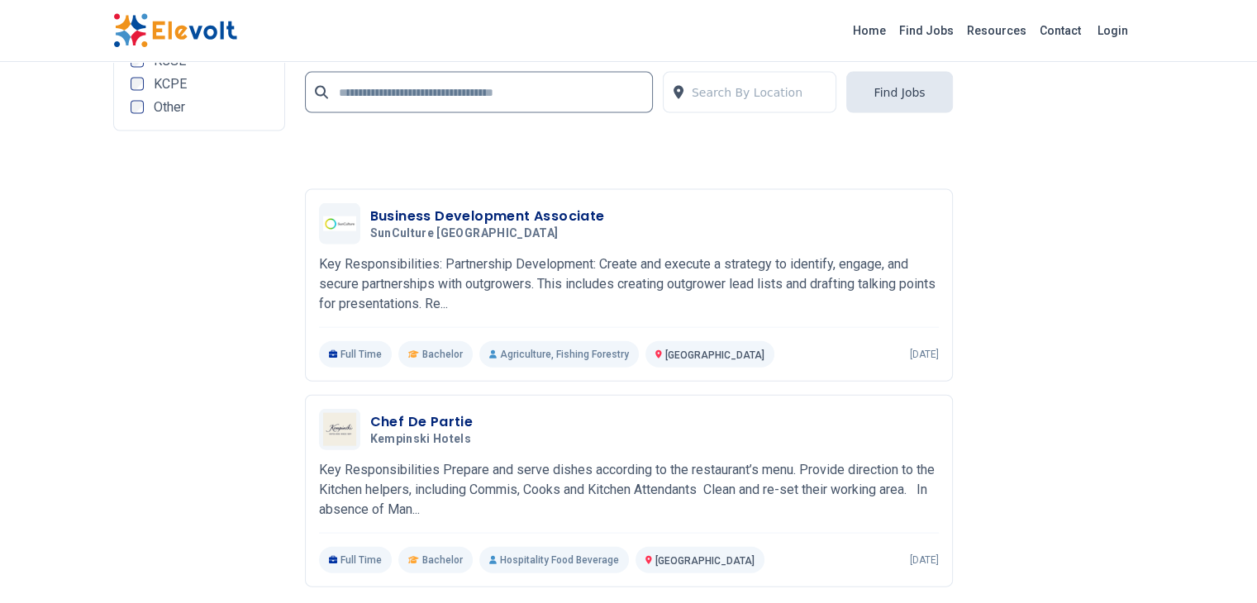
scroll to position [3636, 0]
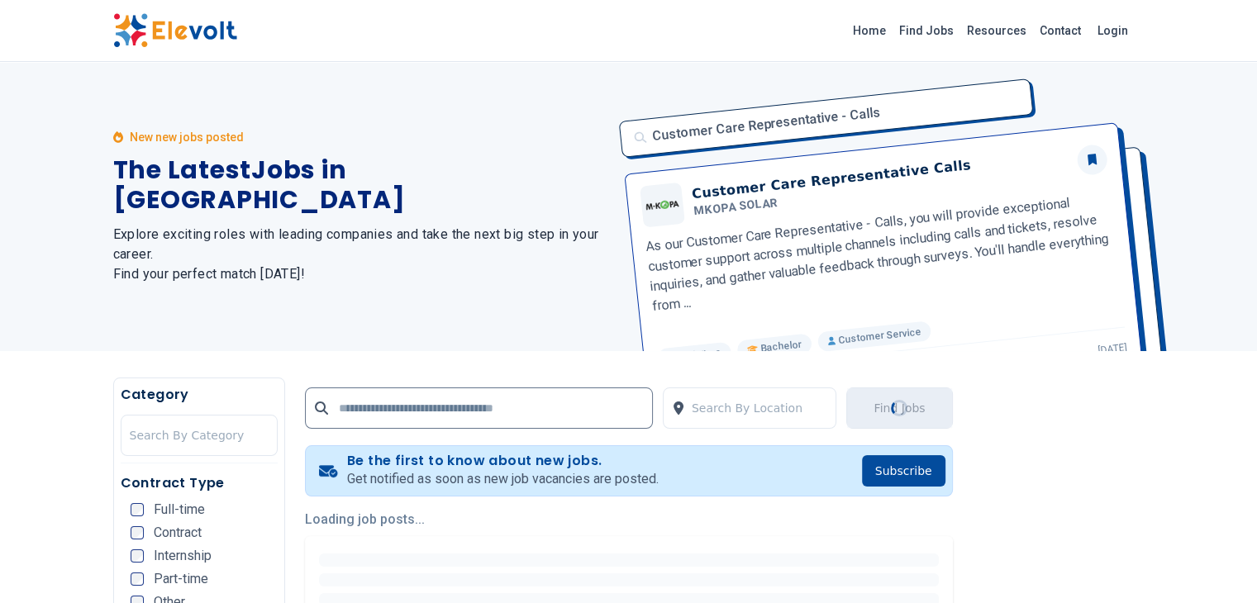
scroll to position [0, 0]
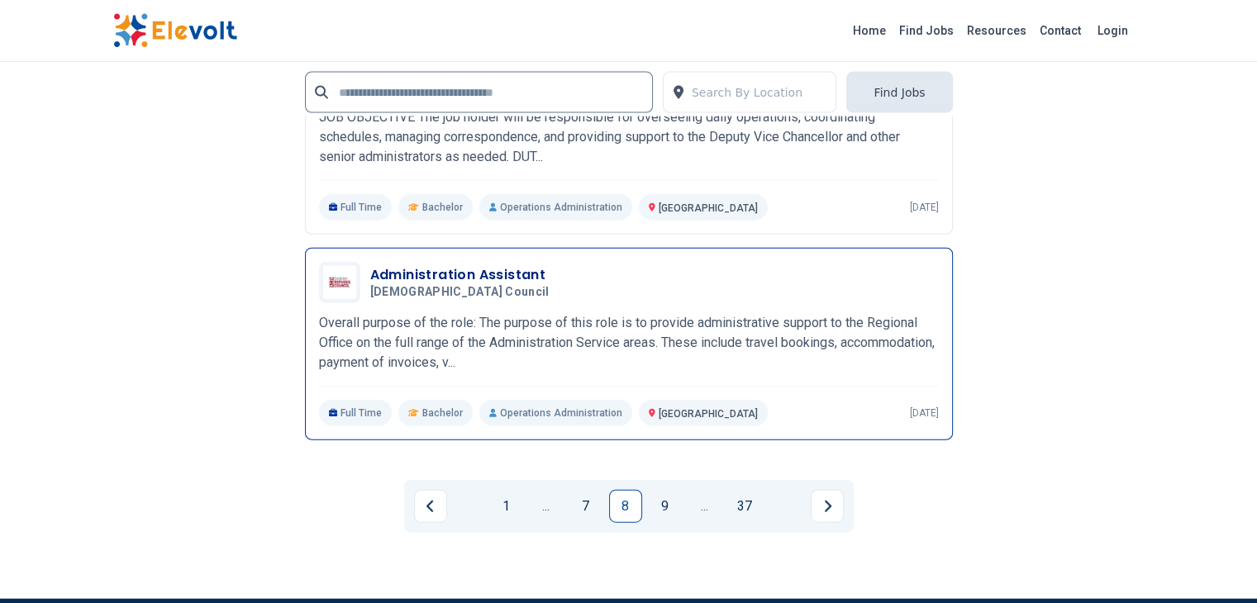
scroll to position [3801, 0]
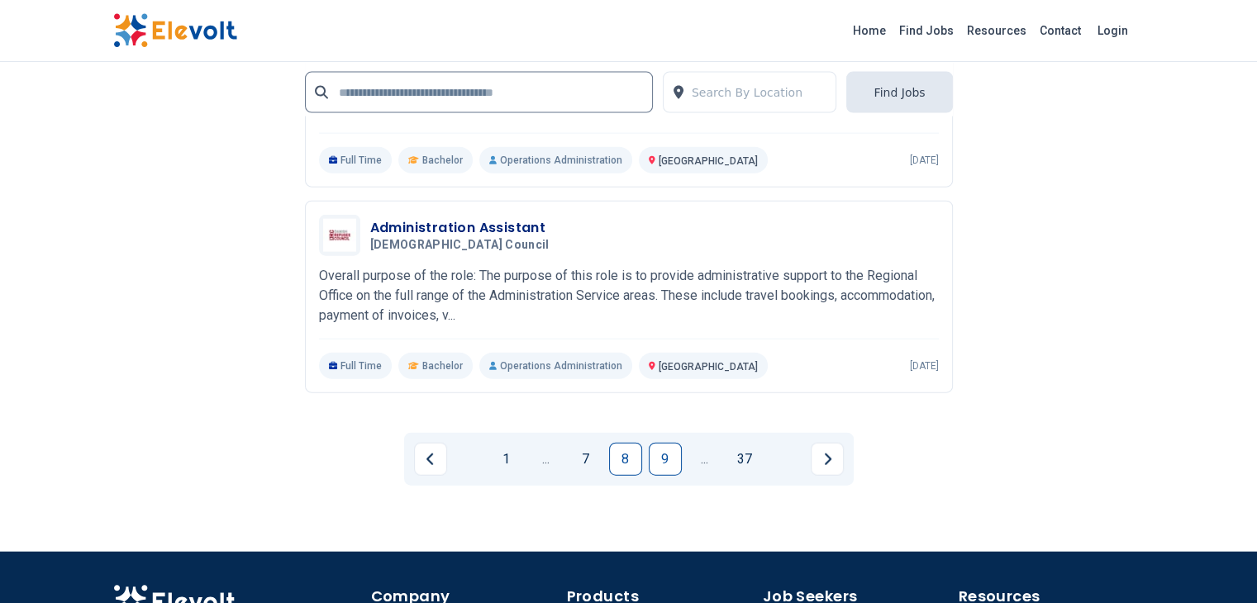
click at [658, 443] on link "9" at bounding box center [665, 459] width 33 height 33
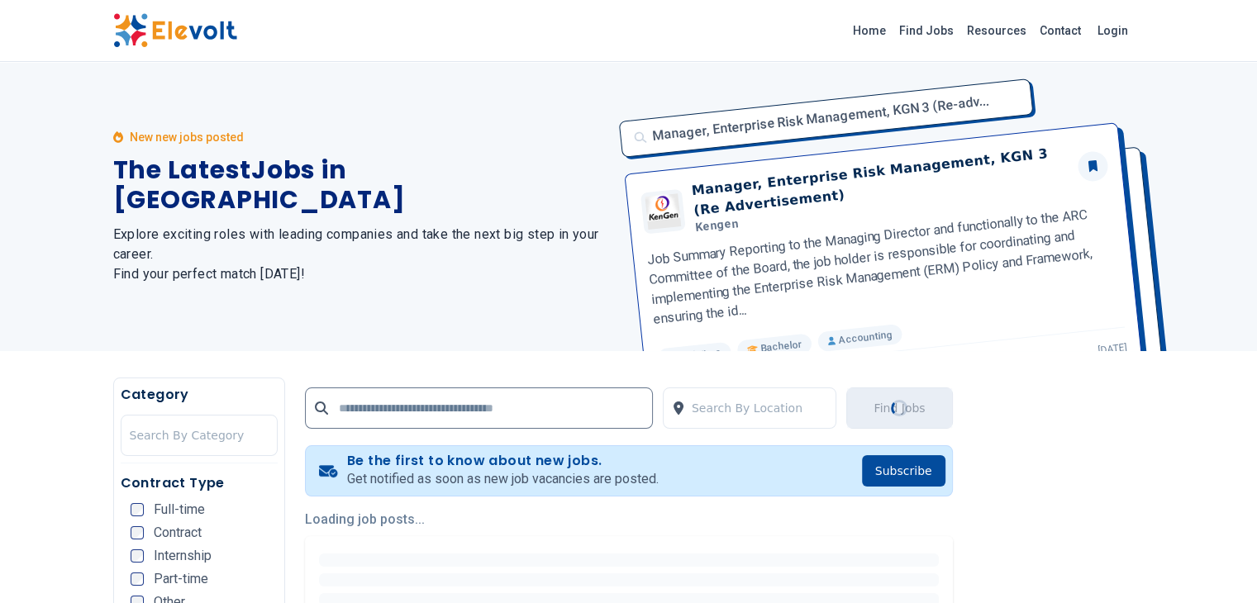
scroll to position [0, 0]
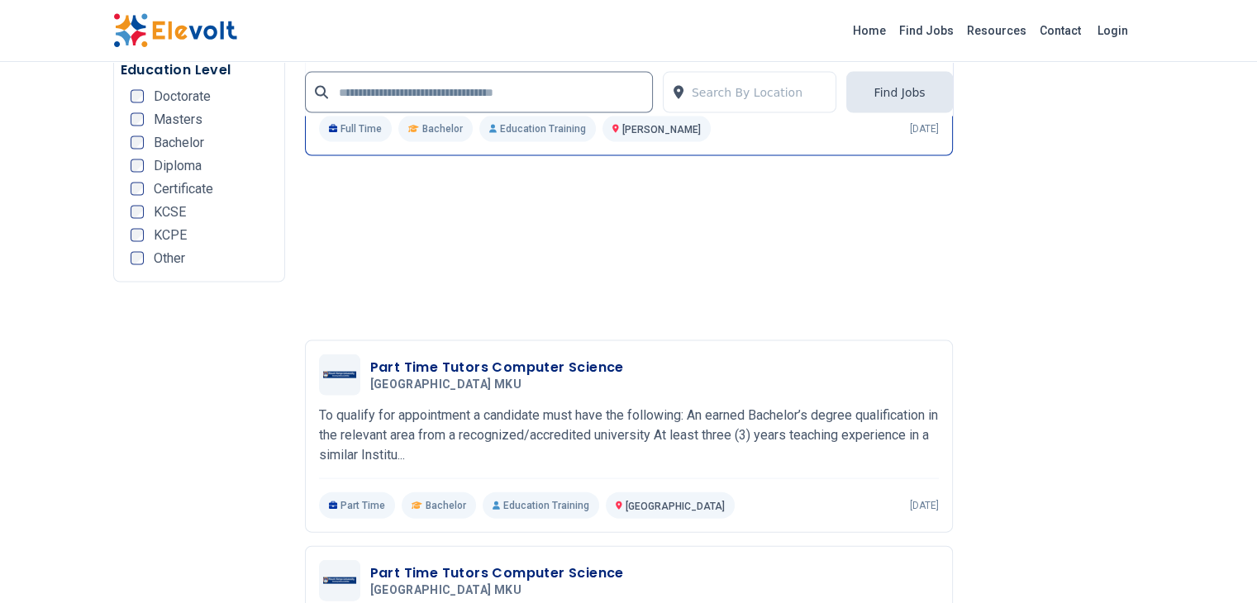
scroll to position [3470, 0]
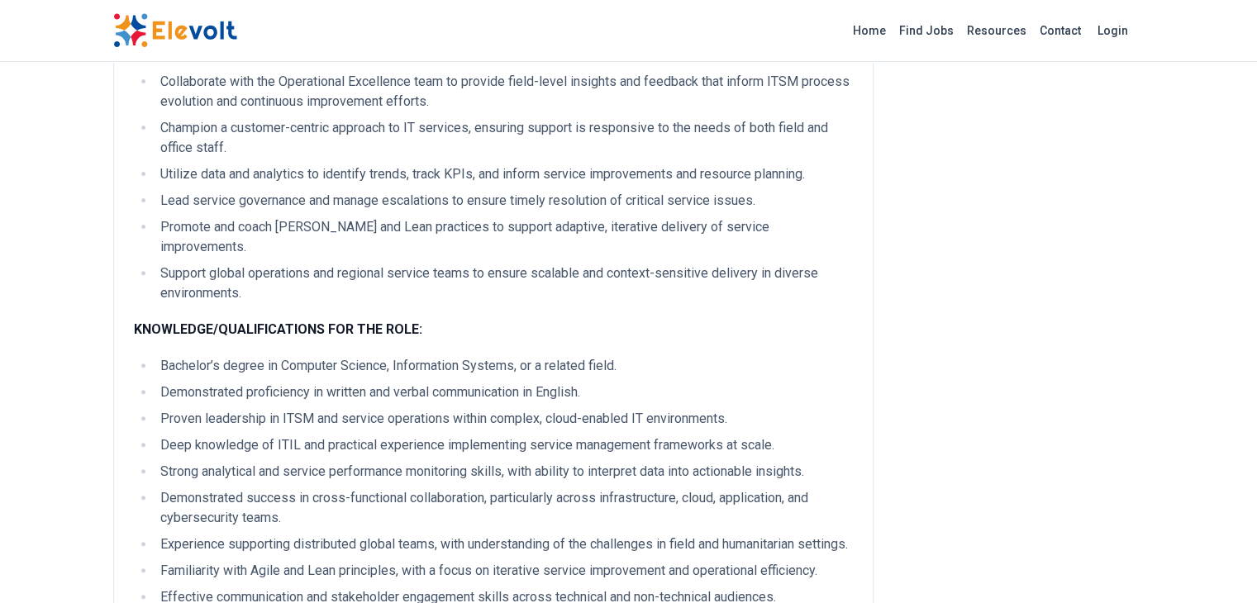
scroll to position [578, 0]
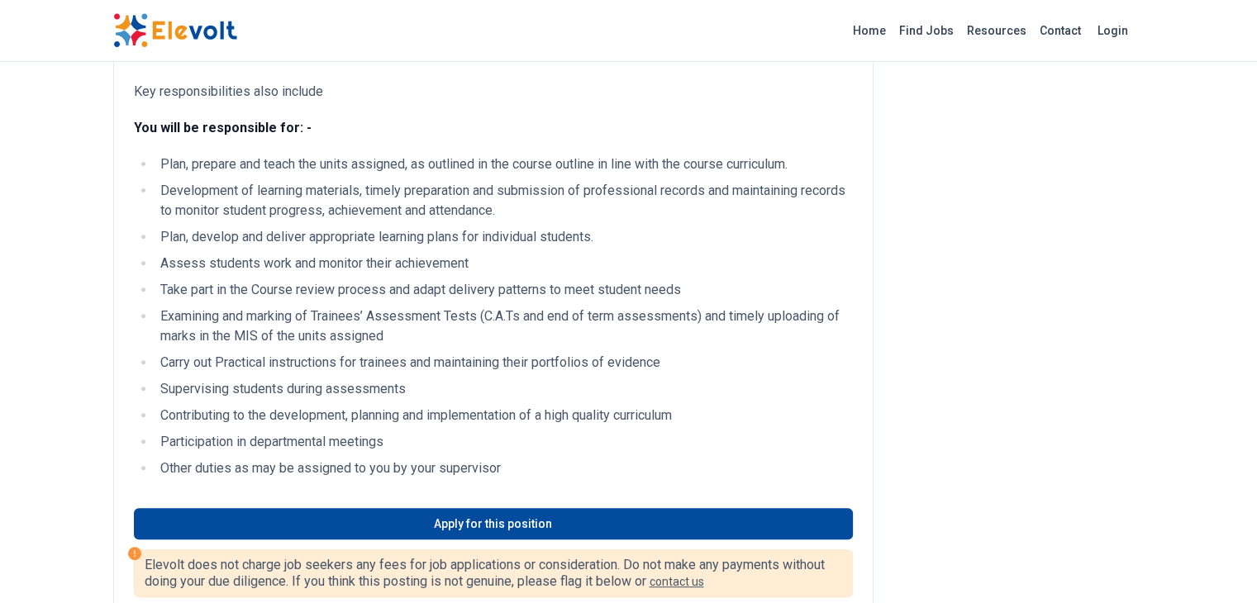
scroll to position [661, 0]
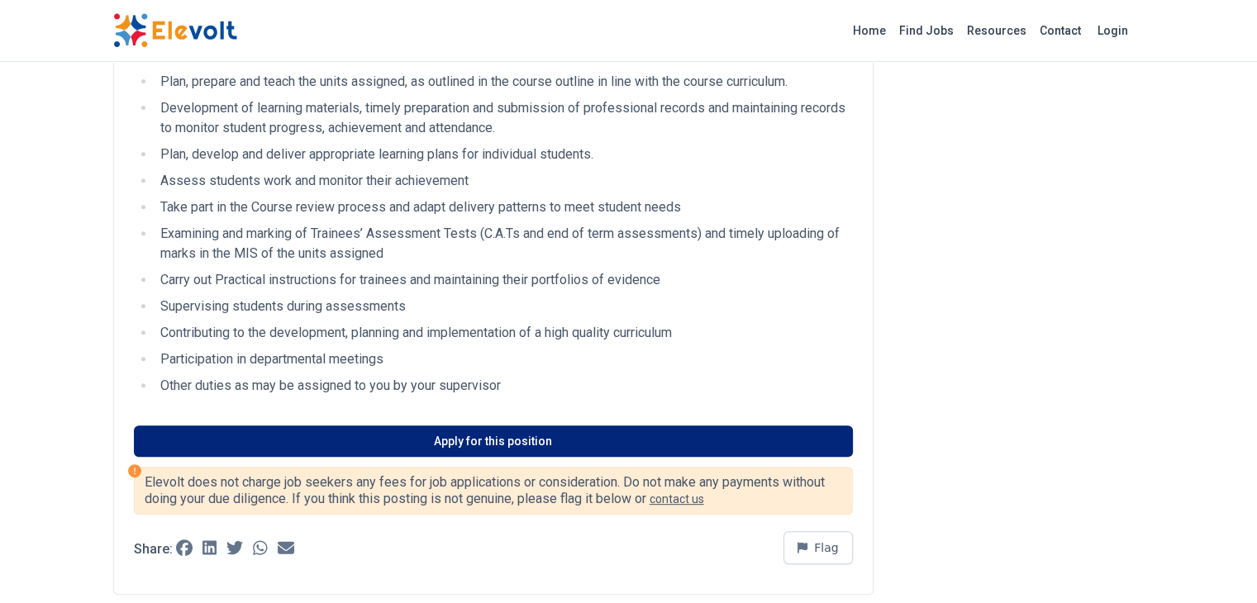
click at [449, 437] on link "Apply for this position" at bounding box center [493, 441] width 719 height 31
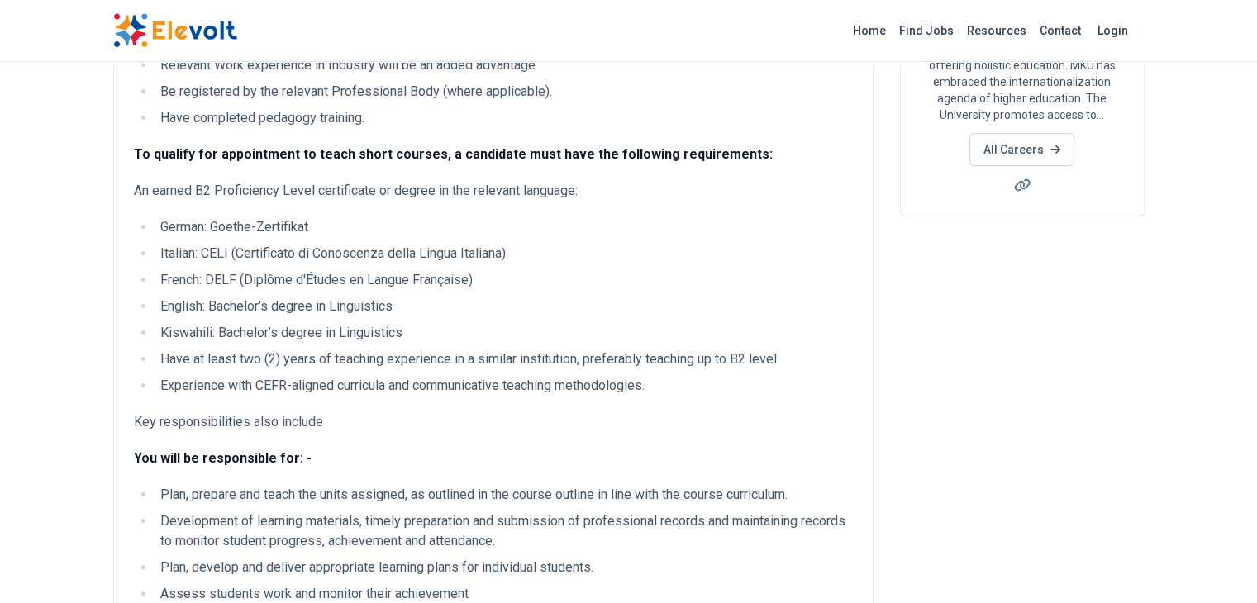
scroll to position [0, 0]
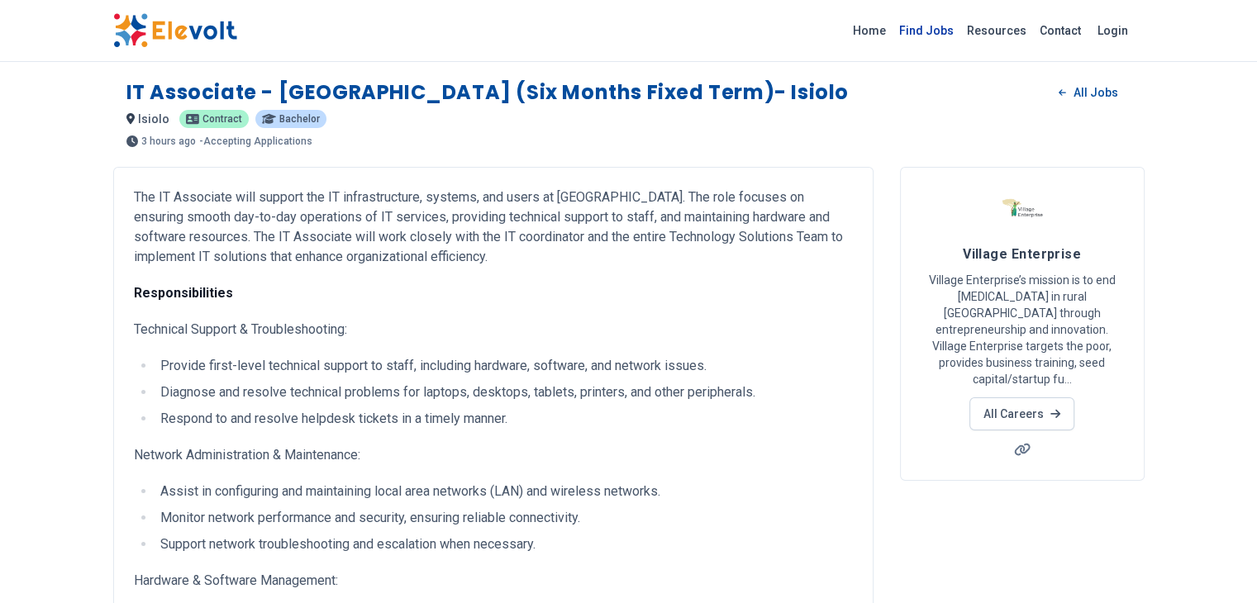
click at [960, 31] on link "Find Jobs" at bounding box center [926, 30] width 68 height 26
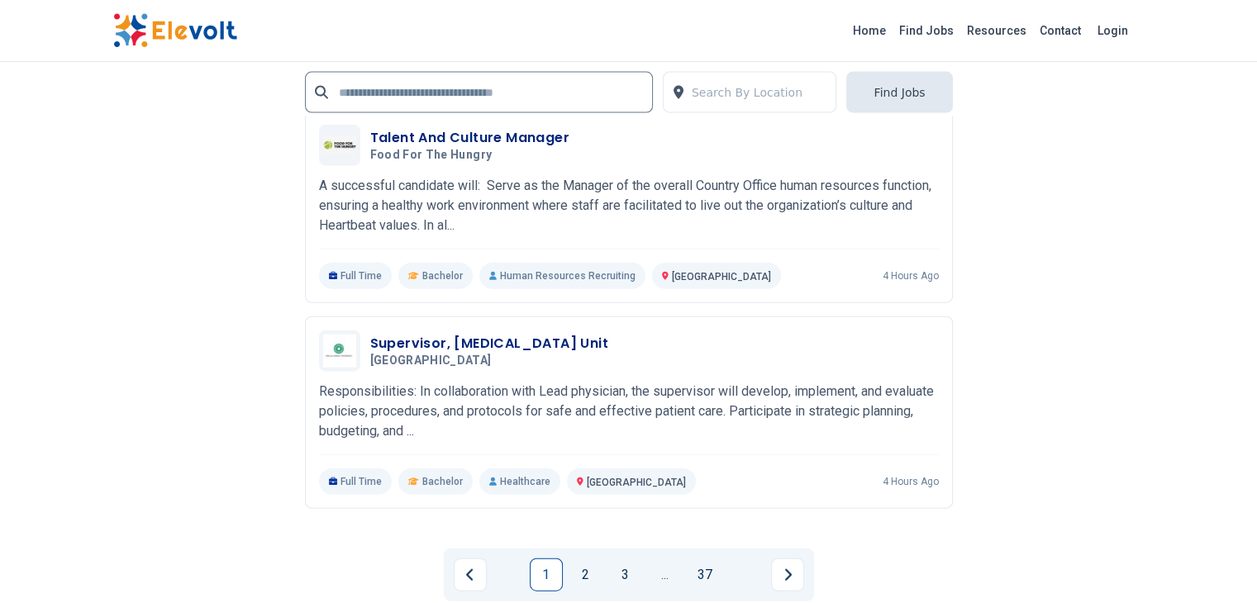
scroll to position [3718, 0]
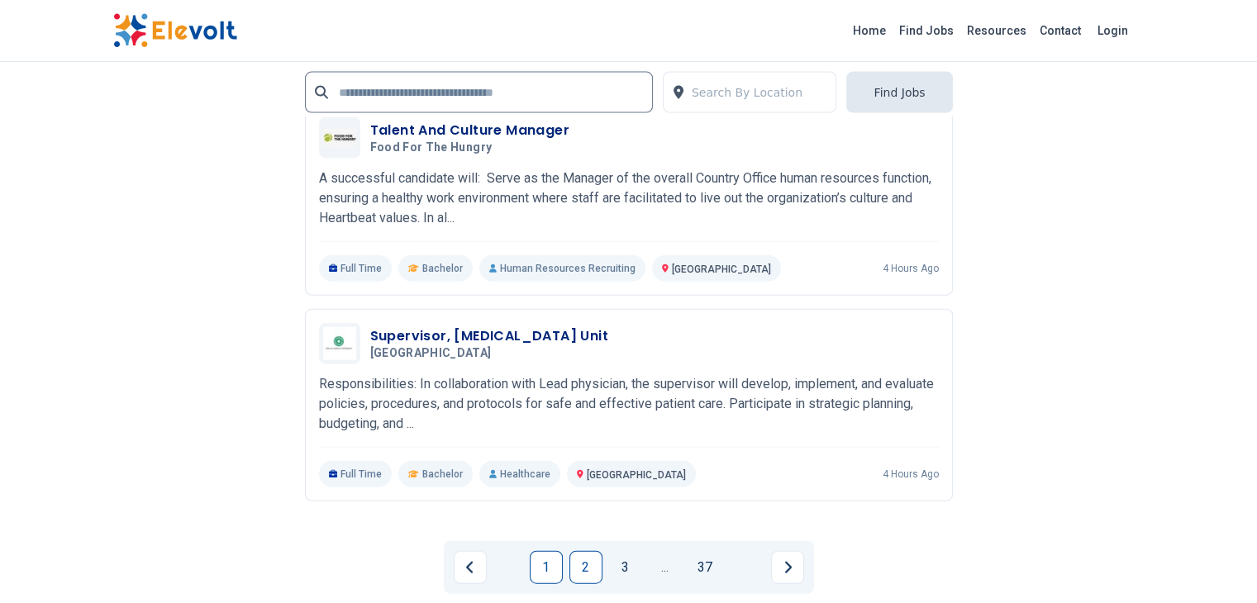
click at [586, 551] on link "2" at bounding box center [585, 567] width 33 height 33
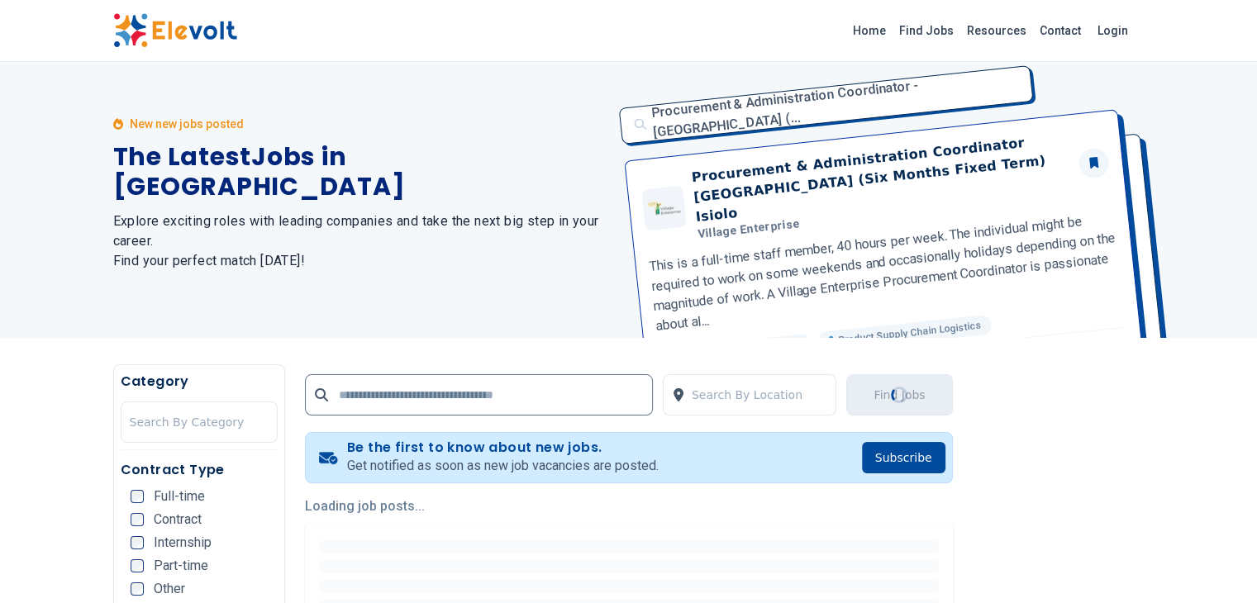
scroll to position [0, 0]
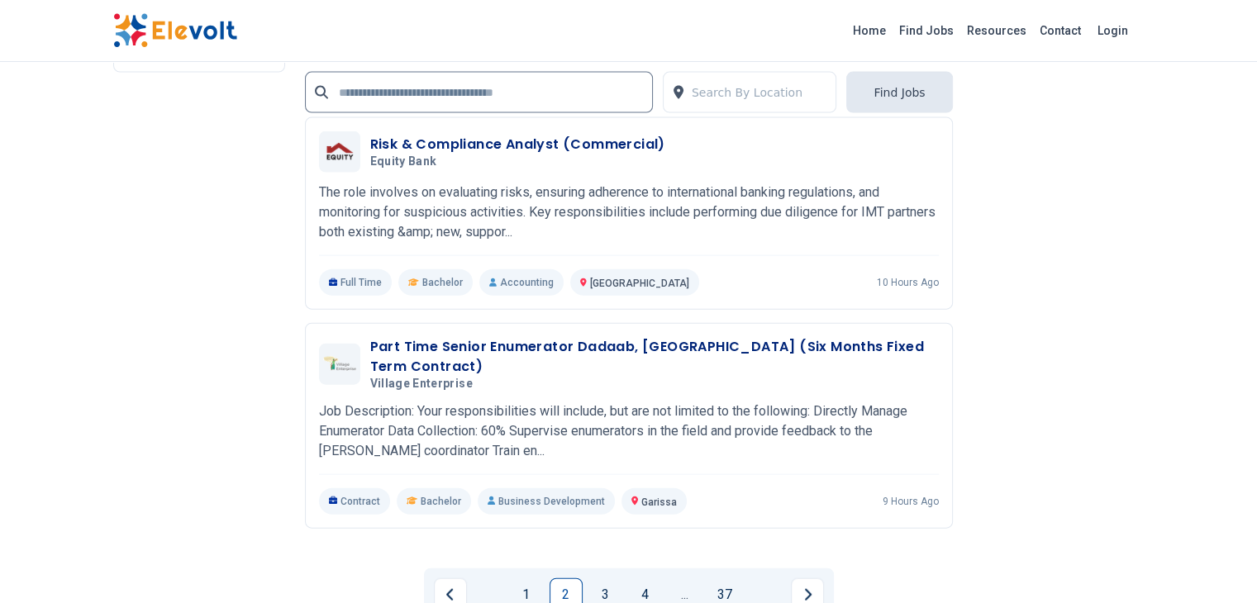
scroll to position [3718, 0]
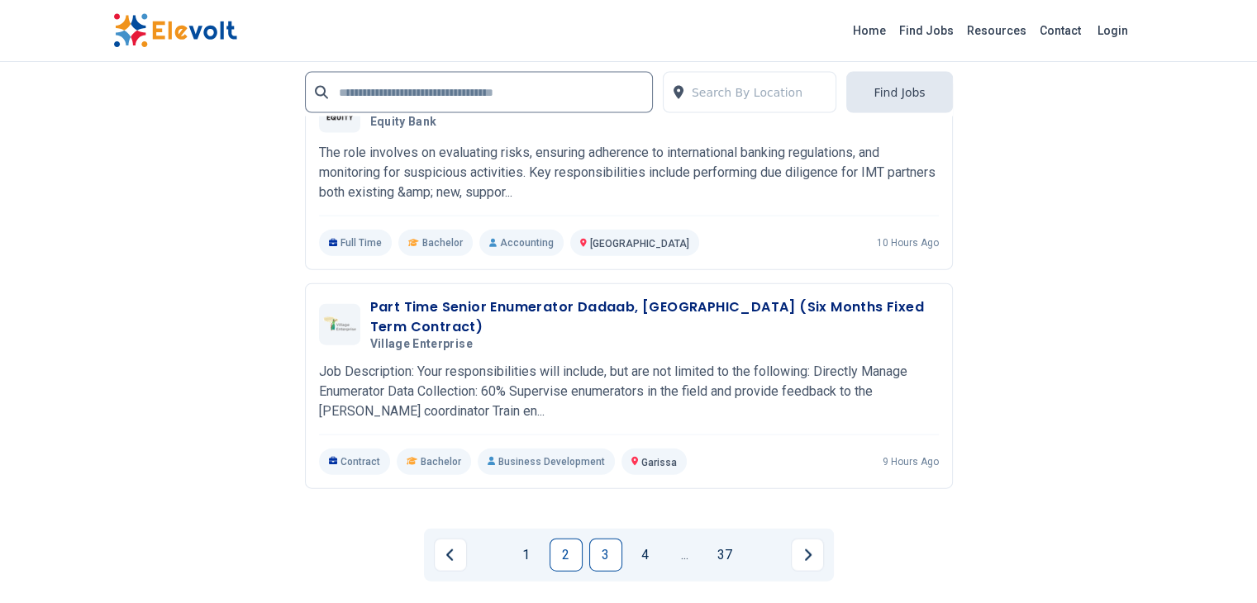
click at [606, 539] on link "3" at bounding box center [605, 555] width 33 height 33
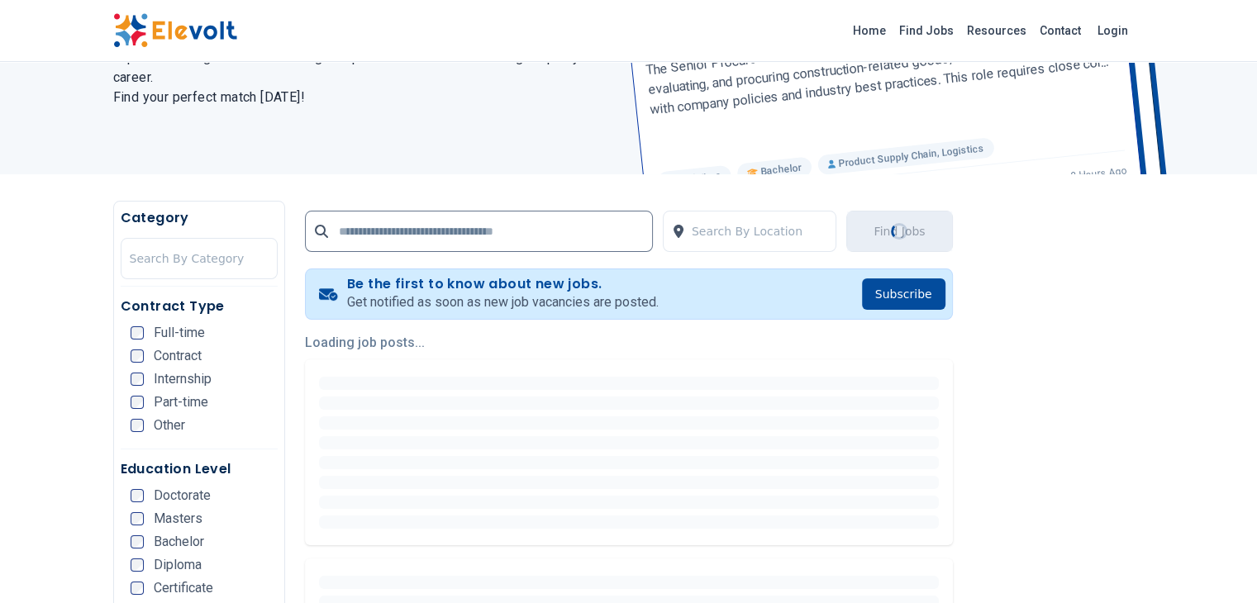
scroll to position [248, 0]
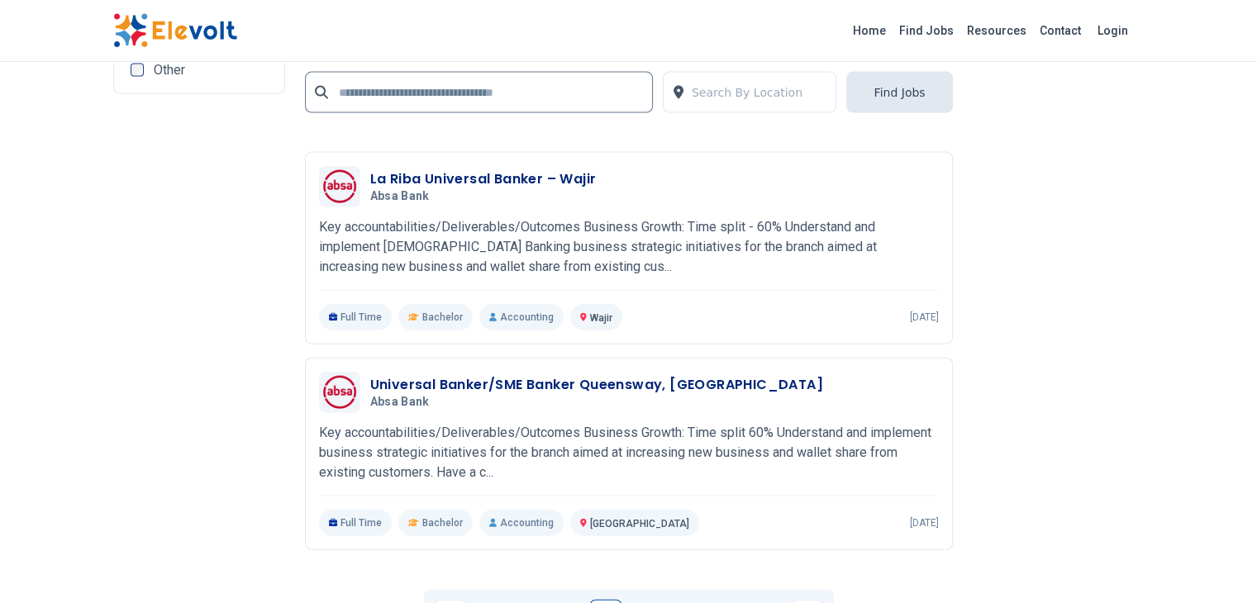
scroll to position [3883, 0]
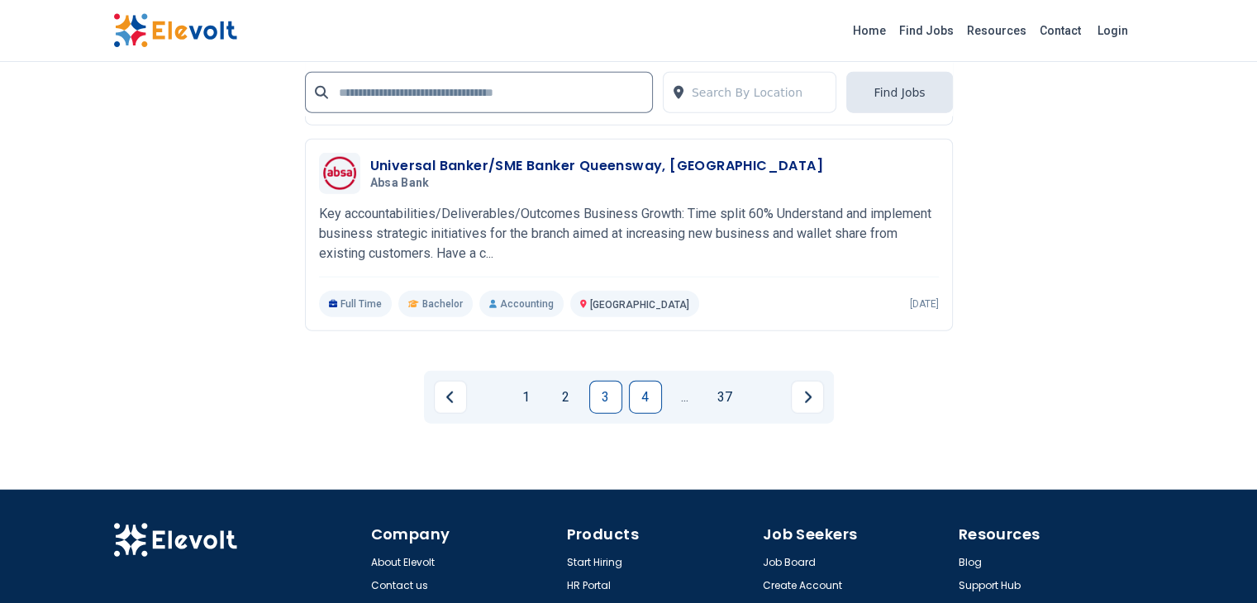
click at [632, 381] on link "4" at bounding box center [645, 397] width 33 height 33
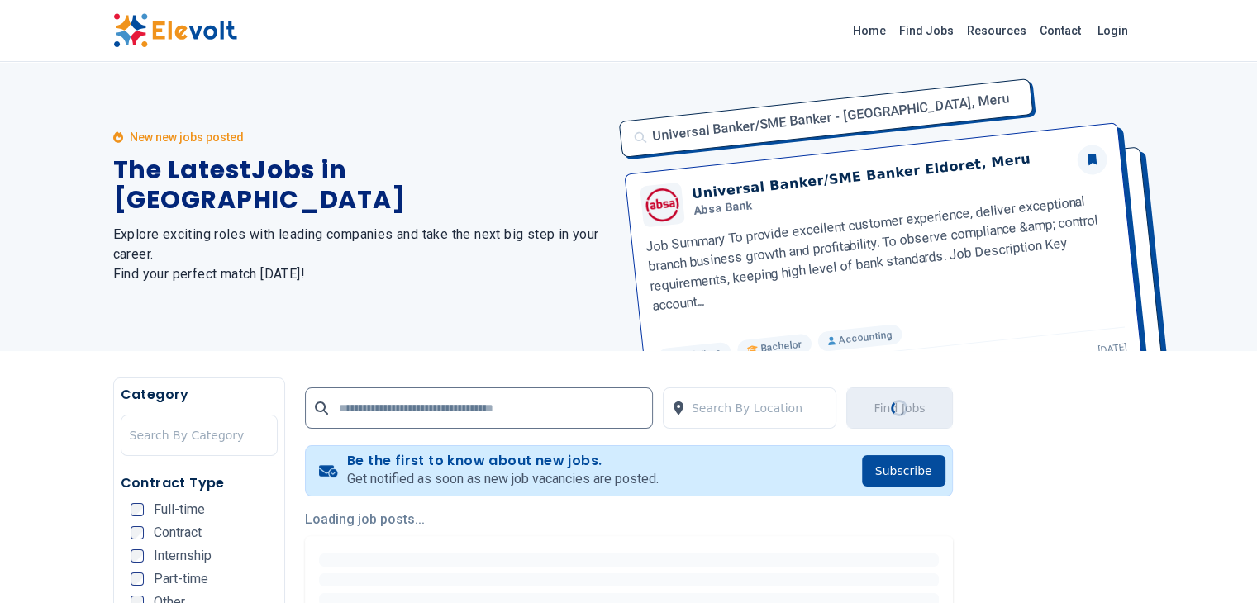
scroll to position [0, 0]
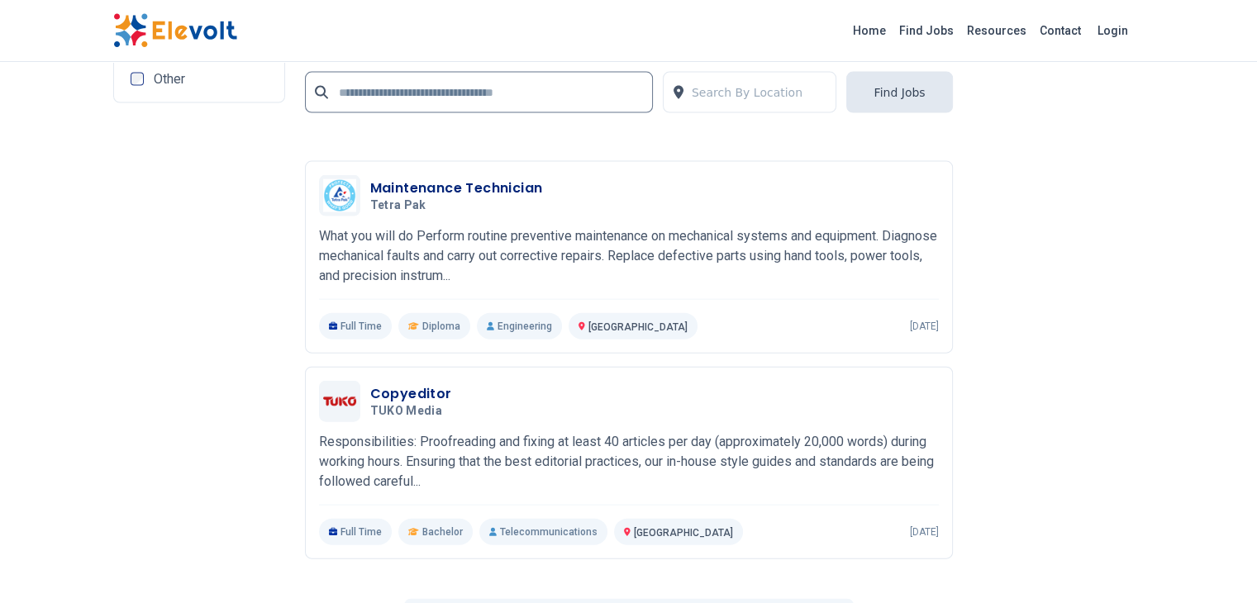
scroll to position [3387, 0]
